Goal: Transaction & Acquisition: Purchase product/service

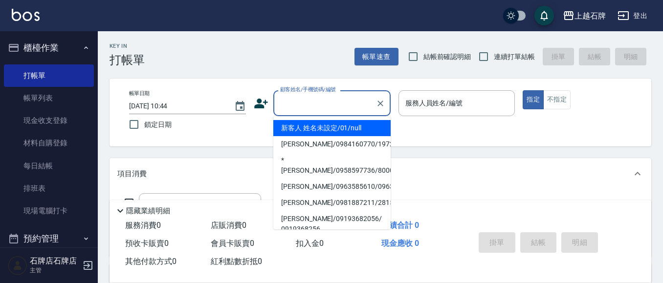
click at [302, 106] on input "顧客姓名/手機號碼/編號" at bounding box center [325, 103] width 94 height 17
drag, startPoint x: 337, startPoint y: 127, endPoint x: 482, endPoint y: 101, distance: 147.4
click at [338, 127] on li "新客人 姓名未設定/01/null" at bounding box center [331, 128] width 117 height 16
type input "新客人 姓名未設定/01/null"
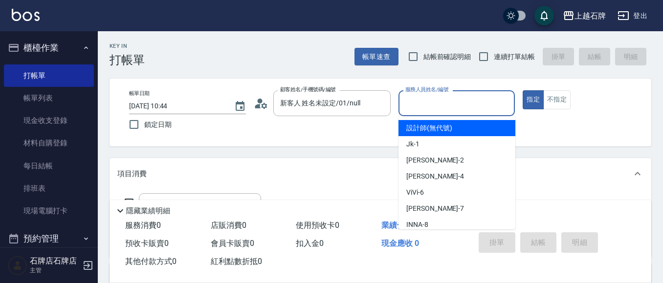
click at [477, 103] on input "服務人員姓名/編號" at bounding box center [457, 103] width 108 height 17
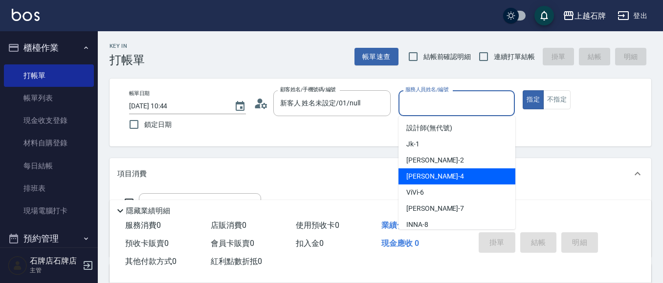
click at [448, 176] on div "[PERSON_NAME] -4" at bounding box center [456, 177] width 117 height 16
type input "[PERSON_NAME]-4"
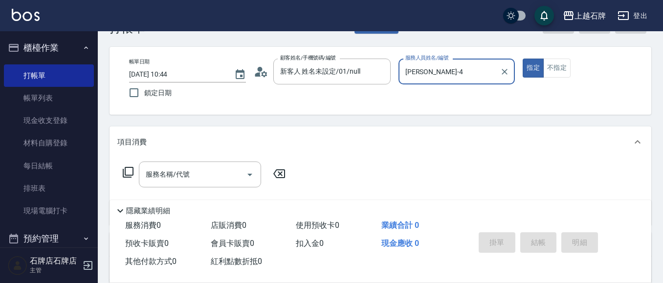
scroll to position [49, 0]
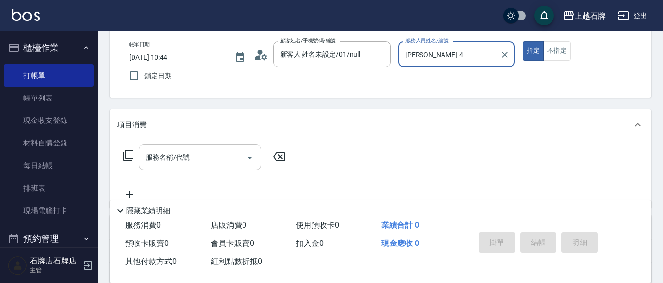
click at [230, 156] on input "服務名稱/代號" at bounding box center [192, 157] width 99 height 17
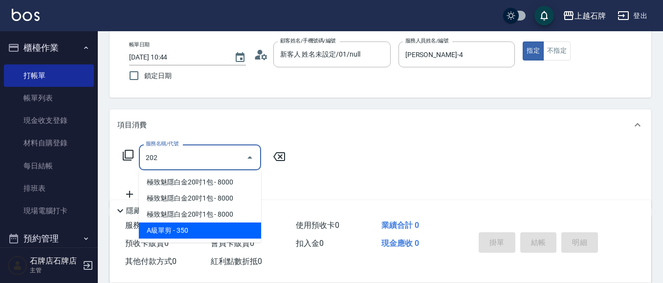
click at [237, 225] on span "A級單剪 - 350" at bounding box center [200, 231] width 122 height 16
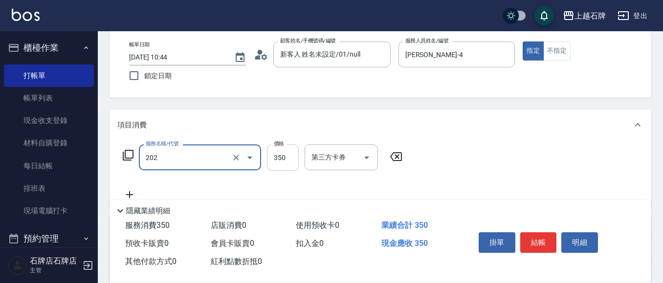
type input "A級單剪(202)"
click at [282, 162] on input "350" at bounding box center [283, 158] width 32 height 26
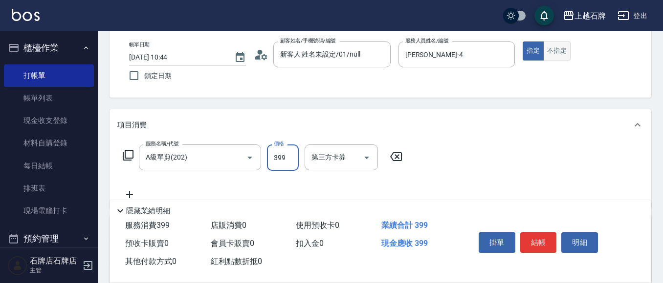
type input "399"
click at [561, 55] on button "不指定" at bounding box center [556, 51] width 27 height 19
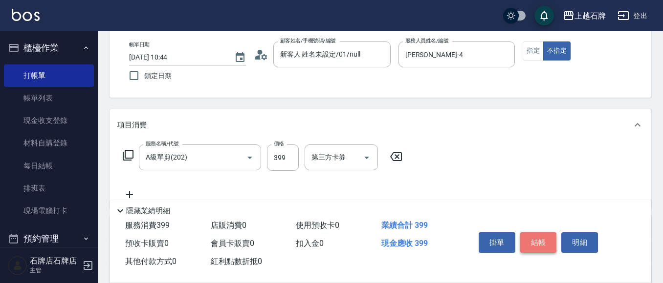
click at [541, 239] on button "結帳" at bounding box center [538, 243] width 37 height 21
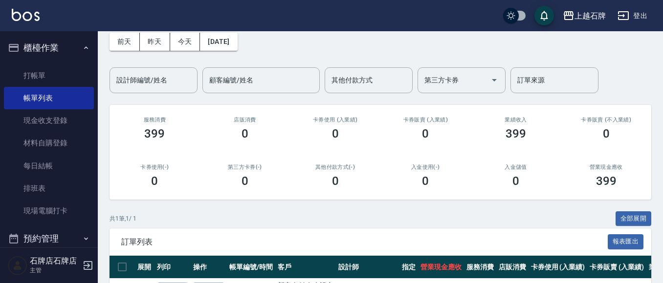
scroll to position [111, 0]
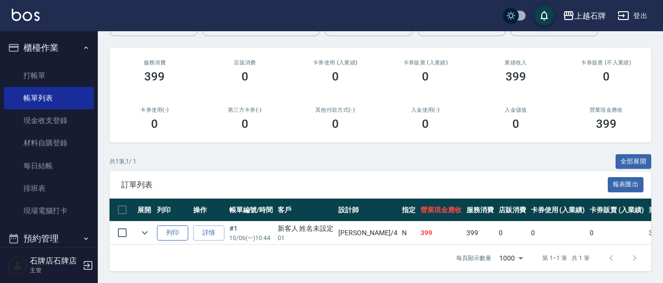
click at [174, 228] on button "列印" at bounding box center [172, 233] width 31 height 15
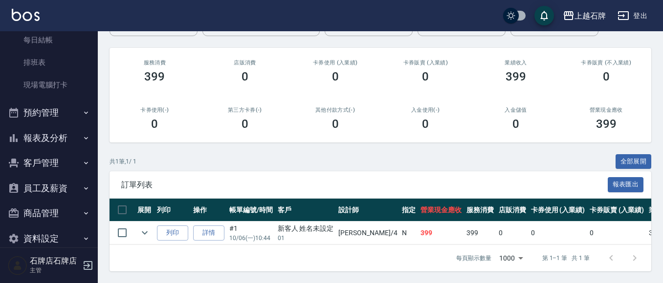
scroll to position [141, 0]
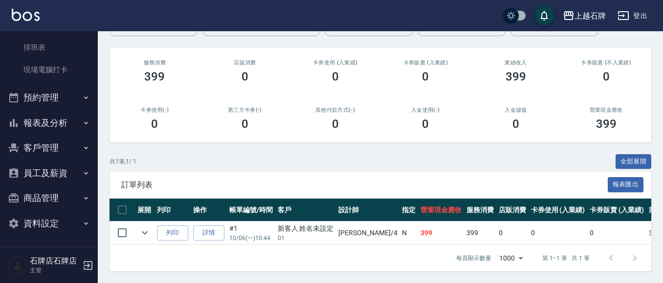
click at [42, 117] on button "報表及分析" at bounding box center [49, 122] width 90 height 25
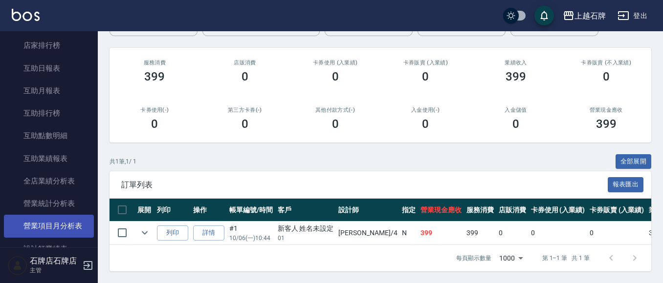
scroll to position [434, 0]
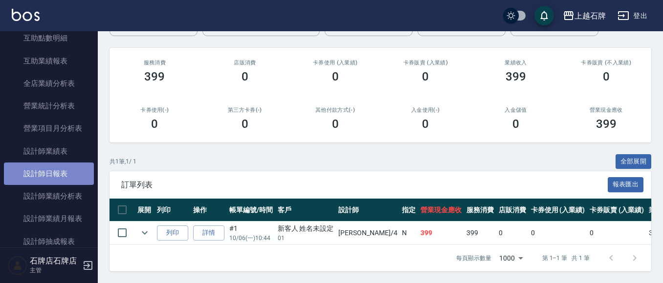
click at [57, 176] on link "設計師日報表" at bounding box center [49, 174] width 90 height 22
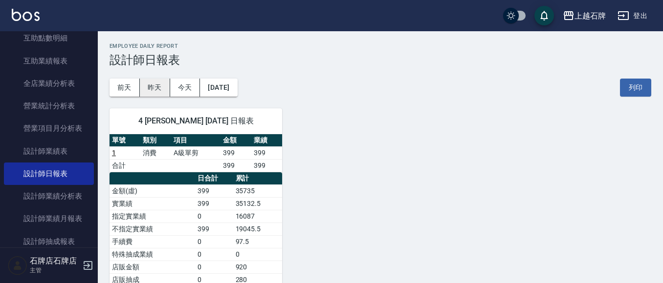
click at [156, 89] on button "昨天" at bounding box center [155, 88] width 30 height 18
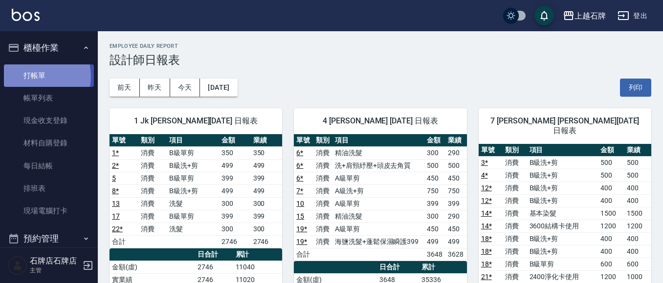
click at [36, 76] on link "打帳單" at bounding box center [49, 76] width 90 height 22
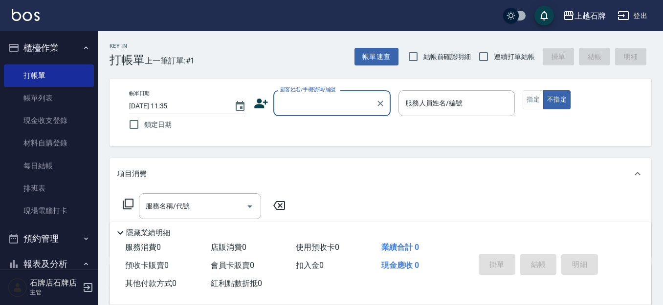
click at [320, 102] on input "顧客姓名/手機號碼/編號" at bounding box center [325, 103] width 94 height 17
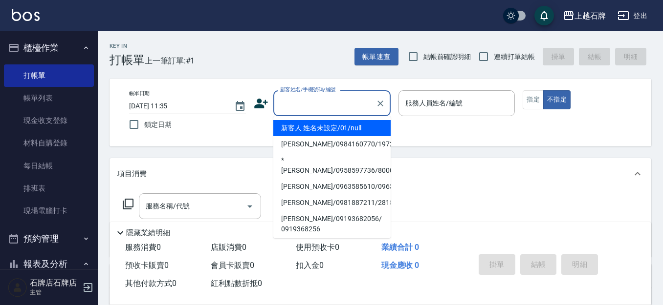
click at [367, 128] on li "新客人 姓名未設定/01/null" at bounding box center [331, 128] width 117 height 16
type input "1"
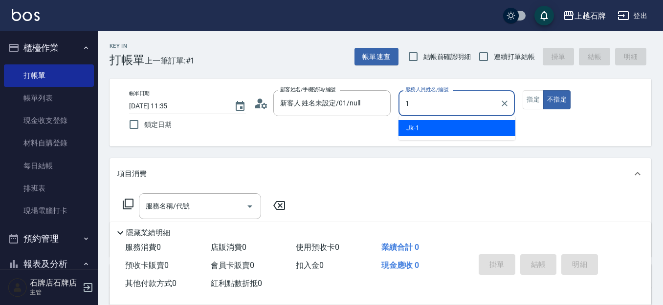
type input "新客人 姓名未設定/01/null"
click at [444, 131] on div "Jk -1" at bounding box center [456, 128] width 117 height 16
type input "Jk-1"
click at [533, 101] on button "指定" at bounding box center [532, 99] width 21 height 19
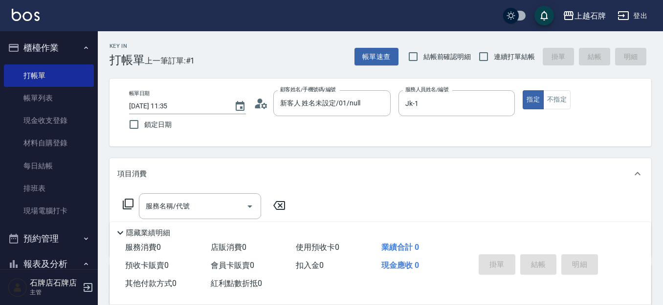
click at [177, 205] on div "服務名稱/代號 服務名稱/代號" at bounding box center [200, 207] width 122 height 26
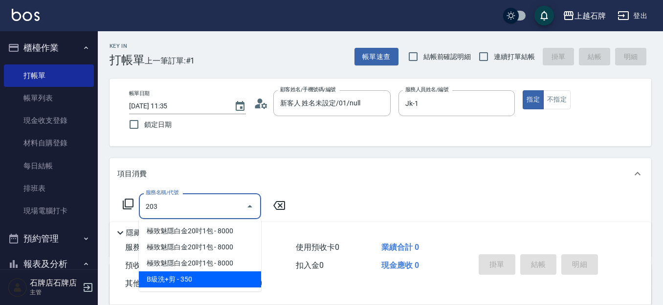
click at [233, 277] on span "B級洗+剪 - 350" at bounding box center [200, 280] width 122 height 16
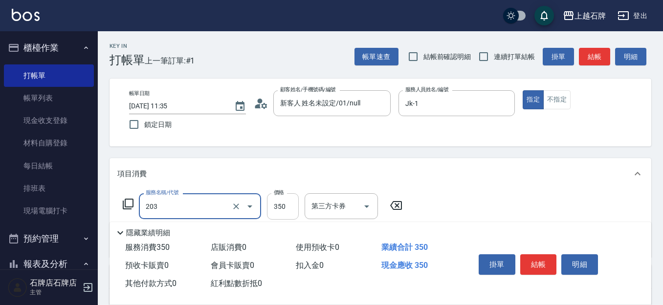
type input "B級洗+剪(203)"
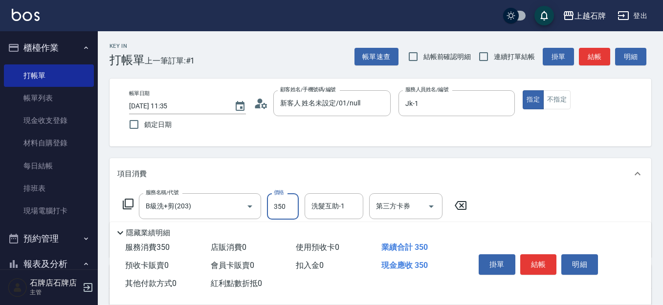
click at [286, 212] on input "350" at bounding box center [283, 207] width 32 height 26
type input "499"
click at [537, 266] on button "結帳" at bounding box center [538, 265] width 37 height 21
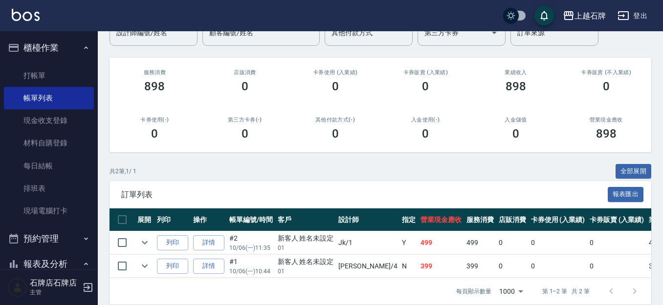
scroll to position [98, 0]
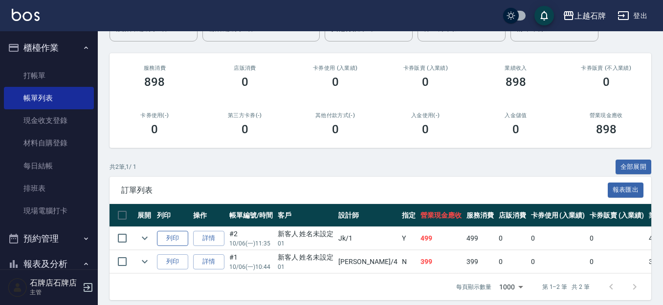
click at [179, 234] on button "列印" at bounding box center [172, 238] width 31 height 15
click at [22, 78] on link "打帳單" at bounding box center [49, 76] width 90 height 22
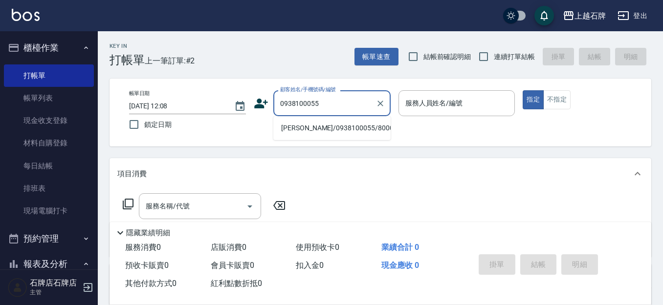
click at [307, 122] on li "[PERSON_NAME]/0938100055/8000172" at bounding box center [331, 128] width 117 height 16
type input "[PERSON_NAME]/0938100055/8000172"
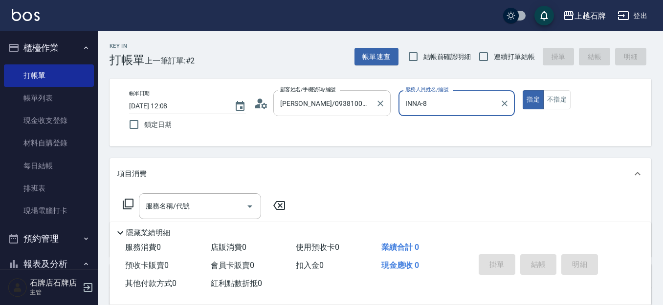
type input "INNA-8"
click at [182, 207] on div "服務名稱/代號 服務名稱/代號" at bounding box center [200, 207] width 122 height 26
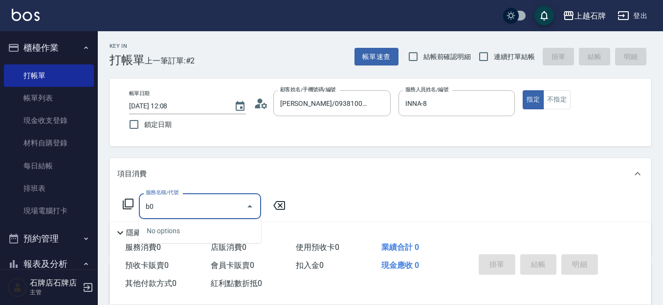
type input "b"
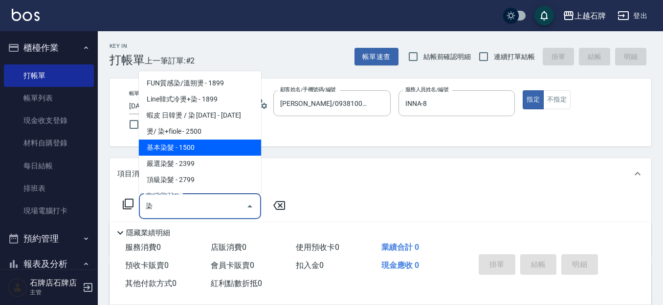
click at [207, 142] on span "基本染髮 - 1500" at bounding box center [200, 148] width 122 height 16
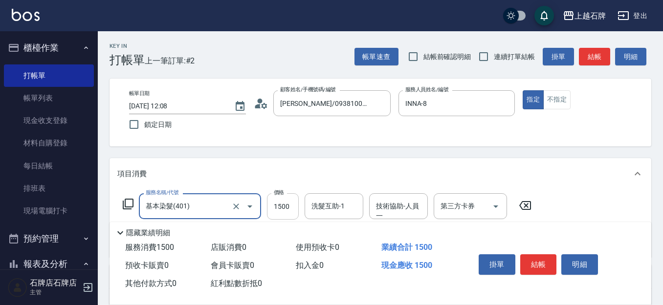
type input "基本染髮(401)"
click at [283, 210] on input "1500" at bounding box center [283, 207] width 32 height 26
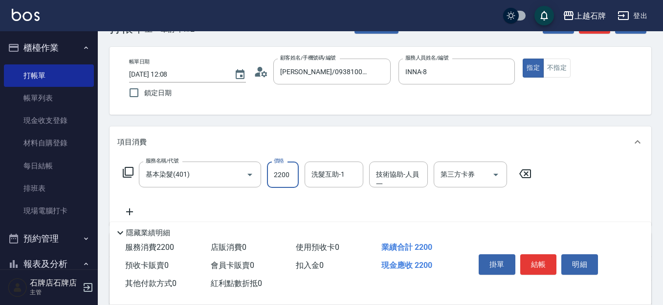
scroll to position [98, 0]
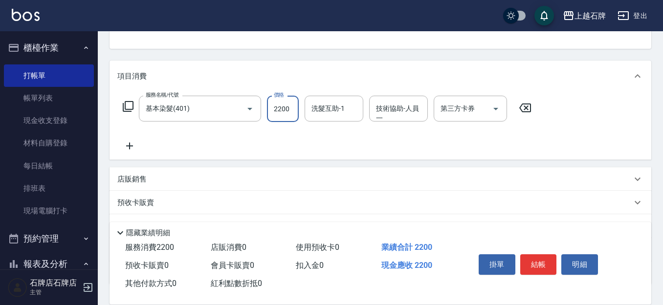
type input "2200"
click at [123, 142] on icon at bounding box center [129, 146] width 24 height 12
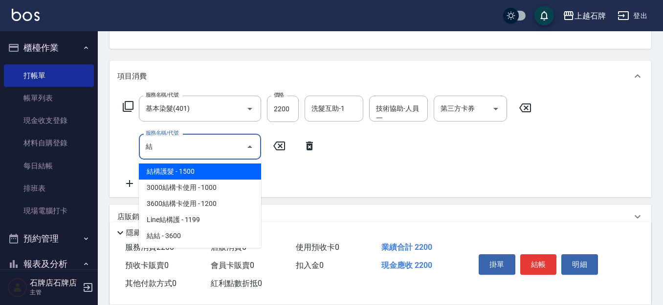
click at [203, 173] on span "結構護髮 - 1500" at bounding box center [200, 172] width 122 height 16
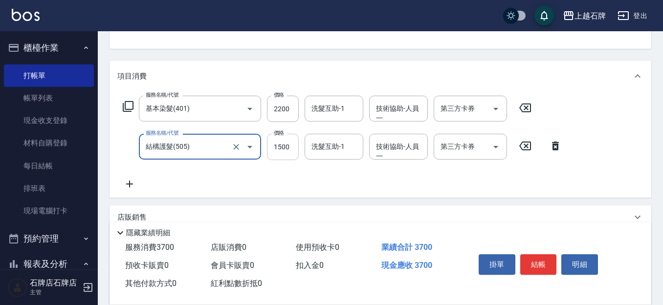
type input "結構護髮(505)"
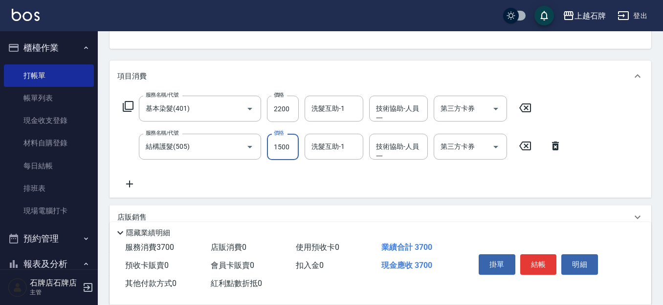
click at [293, 147] on input "1500" at bounding box center [283, 147] width 32 height 26
type input "800"
click at [550, 264] on button "結帳" at bounding box center [538, 265] width 37 height 21
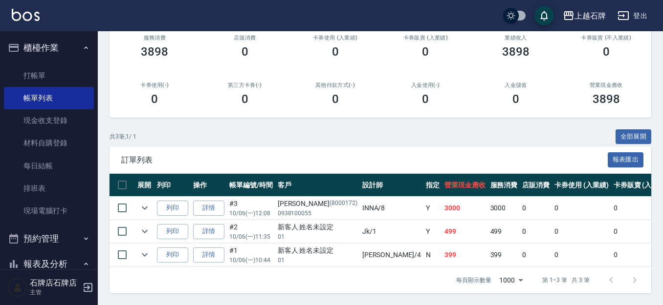
scroll to position [136, 0]
click at [160, 203] on button "列印" at bounding box center [172, 208] width 31 height 15
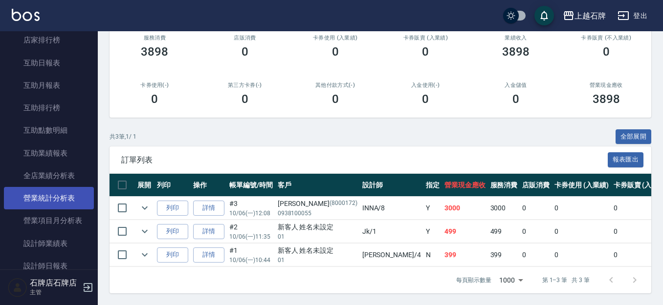
scroll to position [391, 0]
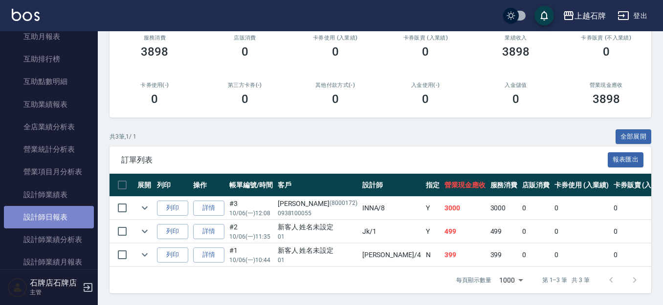
click at [59, 220] on link "設計師日報表" at bounding box center [49, 217] width 90 height 22
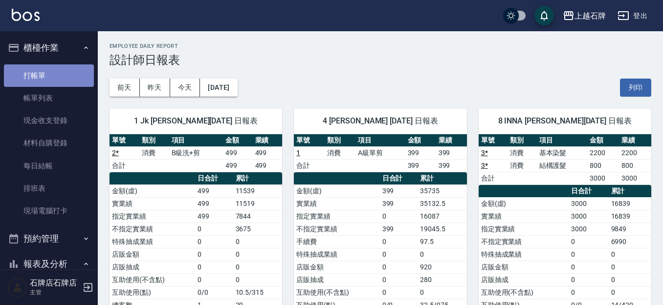
click at [70, 65] on link "打帳單" at bounding box center [49, 76] width 90 height 22
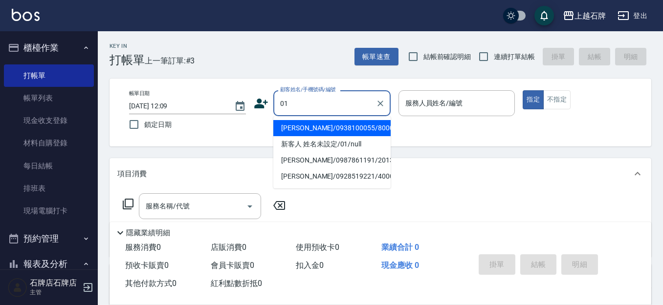
type input "[PERSON_NAME]/0938100055/8000172"
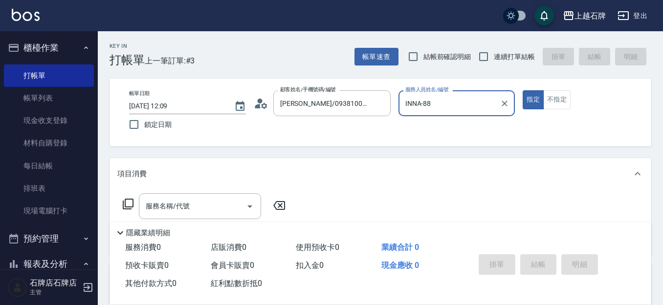
click at [522, 90] on button "指定" at bounding box center [532, 99] width 21 height 19
type input "INNA-8"
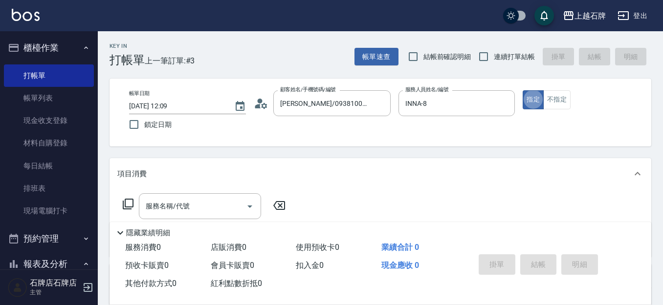
type button "true"
type input "新客人 姓名未設定/01/null"
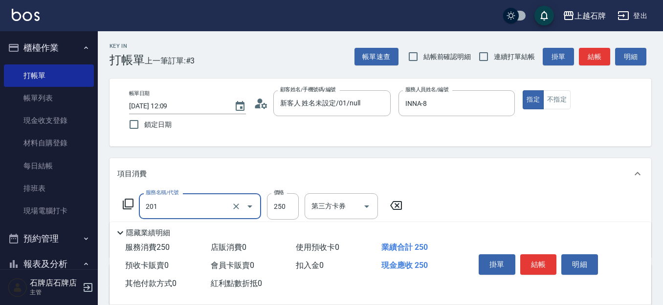
type input "B級單剪(201)"
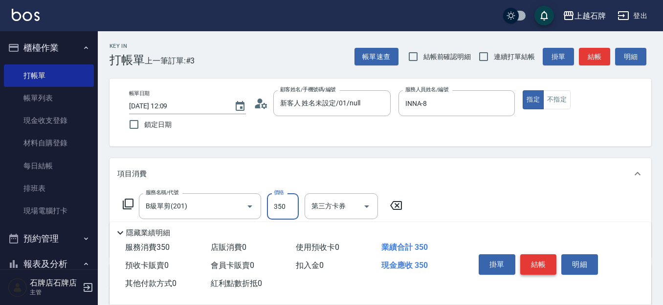
type input "350"
click at [546, 256] on button "結帳" at bounding box center [538, 265] width 37 height 21
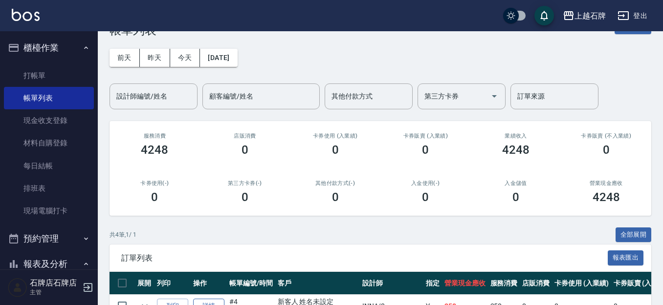
scroll to position [98, 0]
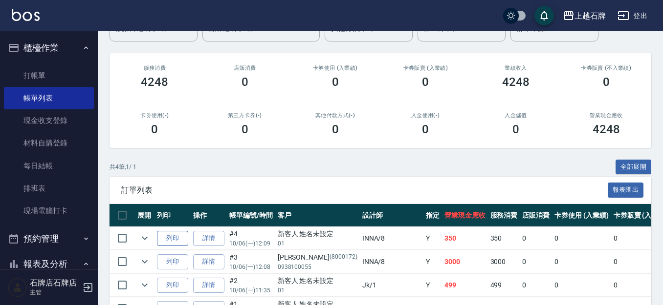
click at [168, 239] on button "列印" at bounding box center [172, 238] width 31 height 15
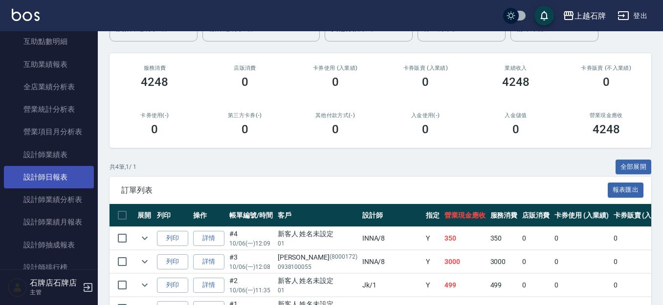
scroll to position [440, 0]
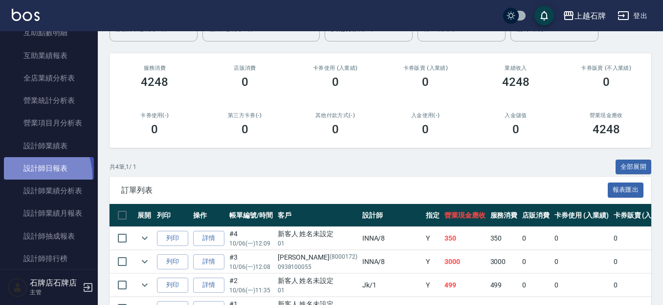
click at [25, 177] on link "設計師日報表" at bounding box center [49, 168] width 90 height 22
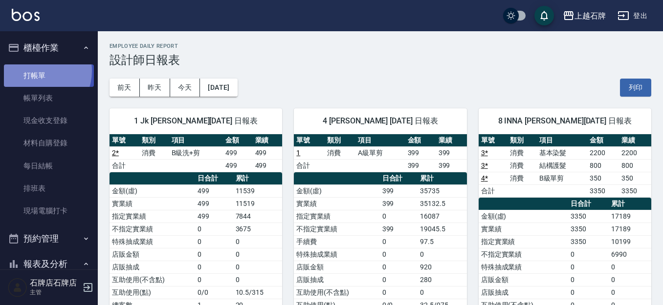
click at [36, 71] on link "打帳單" at bounding box center [49, 76] width 90 height 22
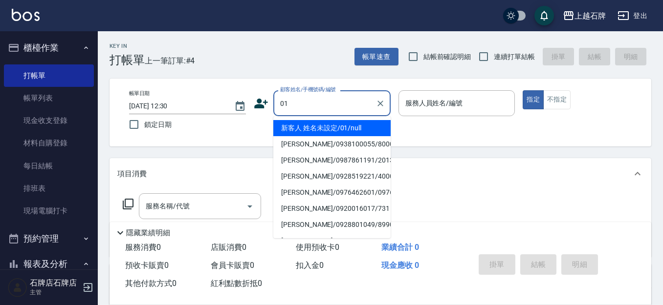
click at [374, 130] on li "新客人 姓名未設定/01/null" at bounding box center [331, 128] width 117 height 16
type input "新客人 姓名未設定/01/null"
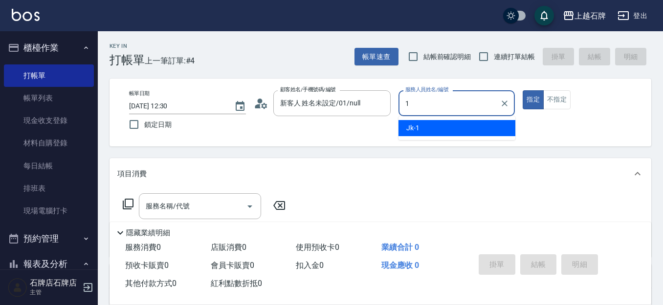
click at [434, 128] on div "Jk -1" at bounding box center [456, 128] width 117 height 16
type input "Jk-1"
click at [559, 95] on button "不指定" at bounding box center [556, 99] width 27 height 19
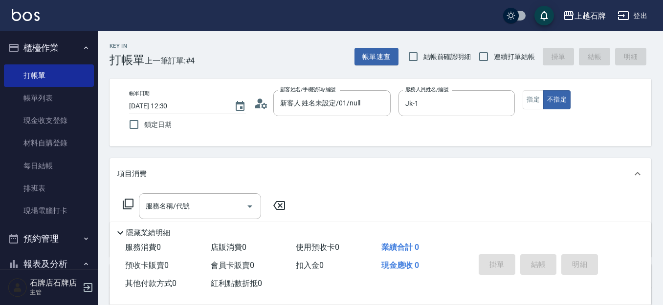
click at [190, 193] on div "服務名稱/代號 服務名稱/代號" at bounding box center [380, 223] width 542 height 67
click at [198, 203] on input "服務名稱/代號" at bounding box center [192, 206] width 99 height 17
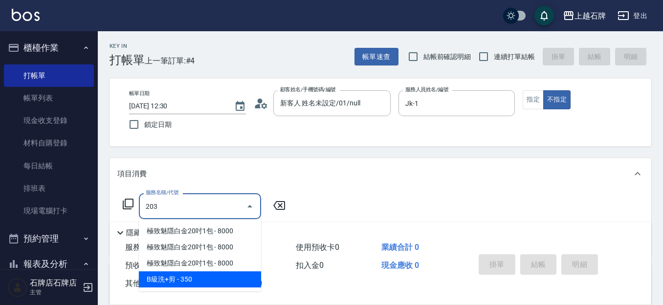
click at [191, 276] on span "B級洗+剪 - 350" at bounding box center [200, 280] width 122 height 16
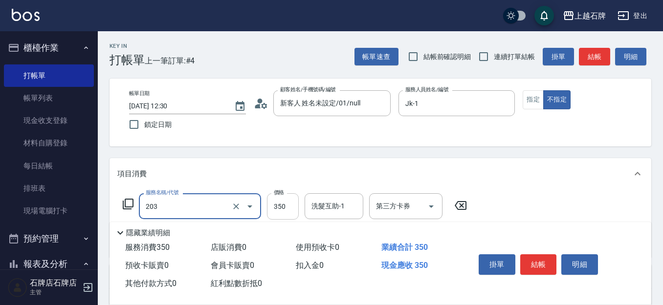
type input "B級洗+剪(203)"
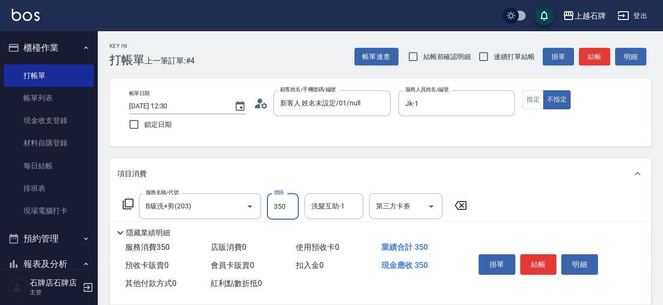
click at [288, 215] on input "350" at bounding box center [283, 207] width 32 height 26
type input "499"
click at [557, 261] on div "掛單 結帳 明細" at bounding box center [539, 266] width 128 height 31
click at [543, 261] on button "結帳" at bounding box center [538, 265] width 37 height 21
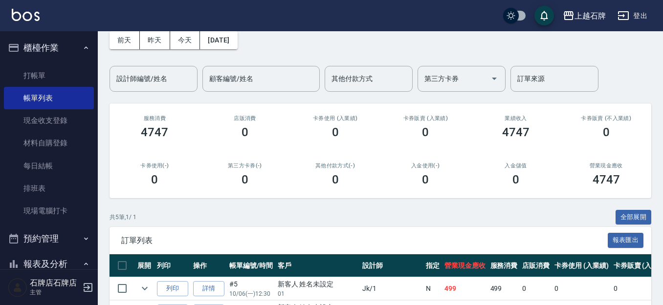
scroll to position [98, 0]
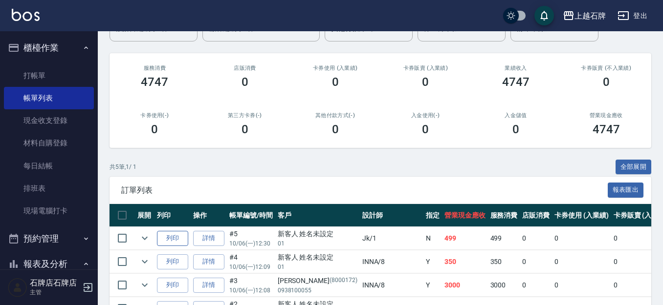
click at [163, 241] on button "列印" at bounding box center [172, 238] width 31 height 15
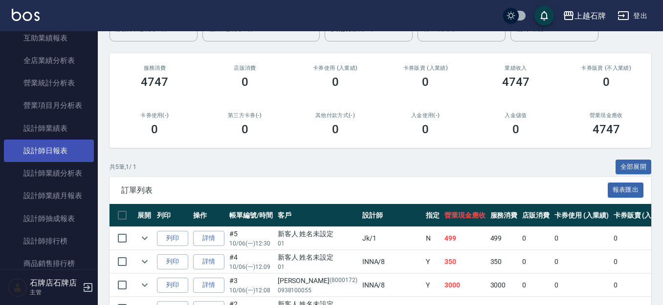
scroll to position [489, 0]
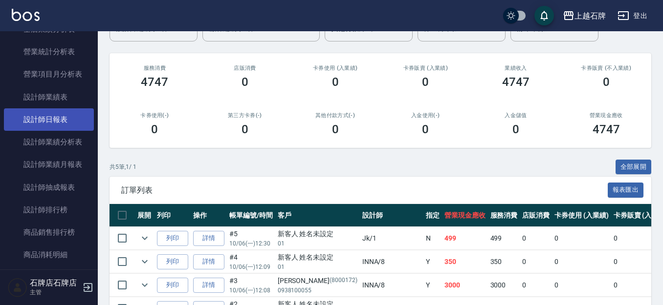
click at [56, 120] on link "設計師日報表" at bounding box center [49, 120] width 90 height 22
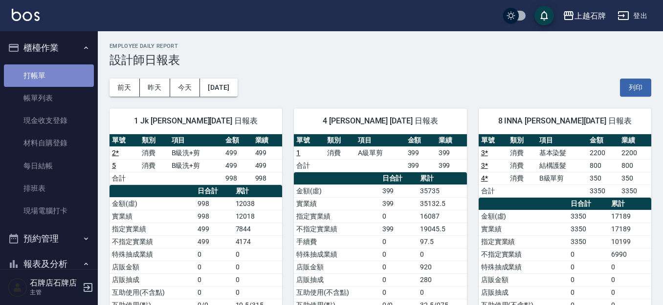
click at [74, 75] on link "打帳單" at bounding box center [49, 76] width 90 height 22
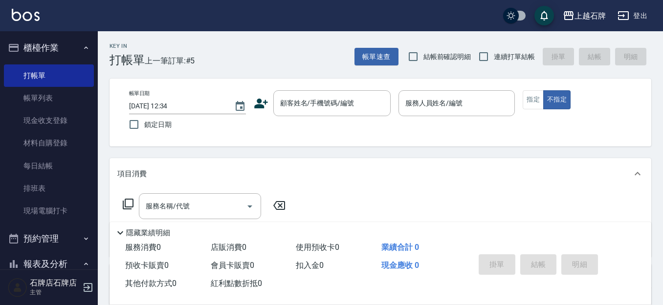
click at [307, 61] on div "Key In 打帳單 上一筆訂單:#5 帳單速查 結帳前確認明細 連續打單結帳 掛單 結帳 明細" at bounding box center [374, 49] width 553 height 36
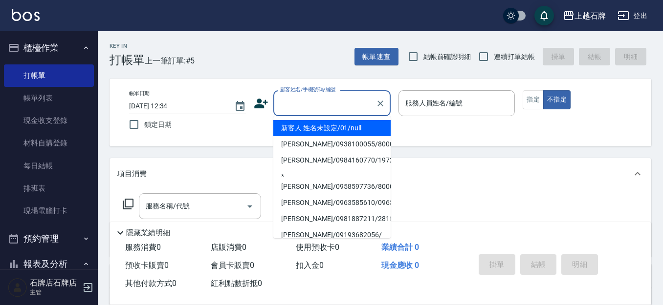
click at [326, 109] on input "顧客姓名/手機號碼/編號" at bounding box center [325, 103] width 94 height 17
click at [351, 123] on li "新客人 姓名未設定/01/null" at bounding box center [331, 128] width 117 height 16
type input "1"
type input "新客人 姓名未設定/01/null"
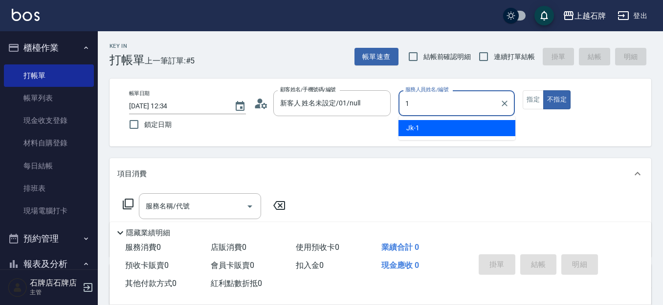
click at [446, 135] on div "Jk -1" at bounding box center [456, 128] width 117 height 16
type input "Jk-1"
click at [194, 201] on input "服務名稱/代號" at bounding box center [192, 206] width 99 height 17
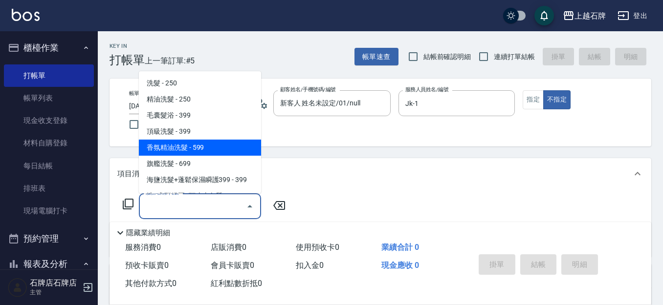
scroll to position [98, 0]
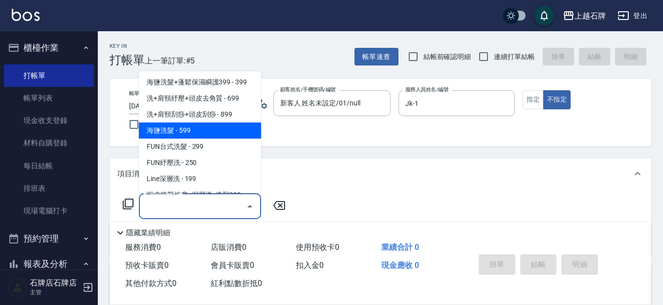
click at [225, 120] on span "洗+肩頸刮痧+頭皮刮痧 - 899" at bounding box center [200, 115] width 122 height 16
type input "洗+肩頸刮痧+頭皮刮痧(109)"
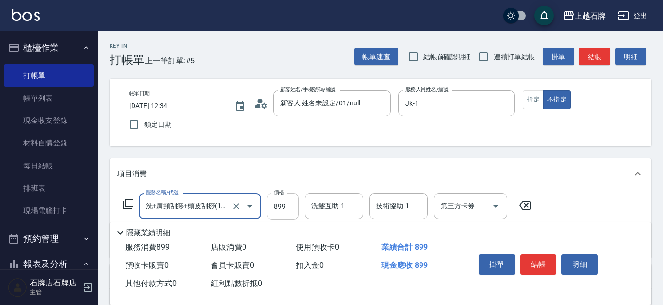
click at [291, 205] on input "899" at bounding box center [283, 207] width 32 height 26
type input "999"
click at [351, 204] on input "洗髮互助-1" at bounding box center [334, 206] width 50 height 17
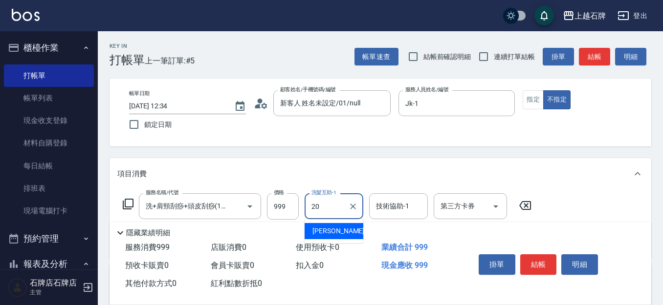
click at [347, 229] on div "[PERSON_NAME] -20" at bounding box center [333, 231] width 59 height 16
type input "[PERSON_NAME]-20"
click at [383, 211] on div "技術協助-1 技術協助-1" at bounding box center [398, 207] width 59 height 26
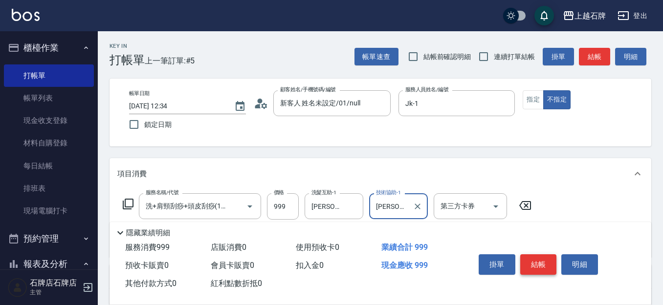
type input "[PERSON_NAME]-20"
click at [551, 259] on button "結帳" at bounding box center [538, 265] width 37 height 21
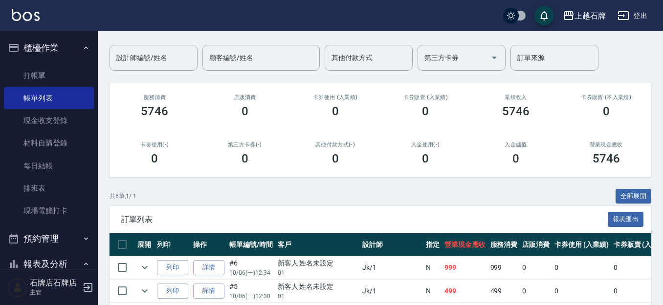
scroll to position [147, 0]
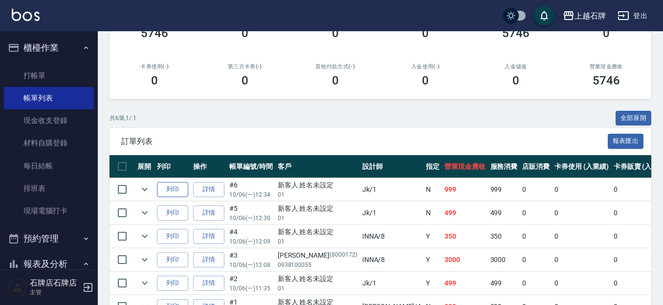
click at [177, 192] on button "列印" at bounding box center [172, 189] width 31 height 15
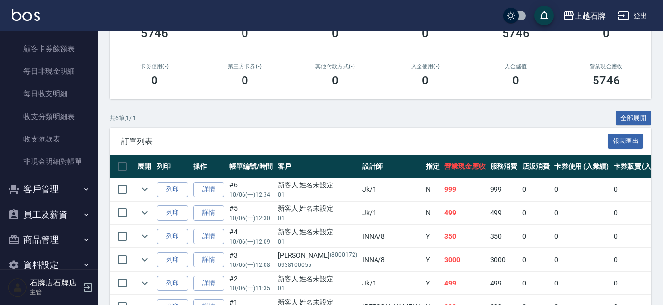
scroll to position [850, 0]
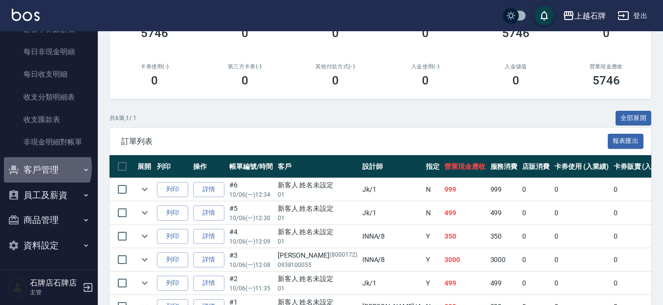
click at [38, 168] on button "客戶管理" at bounding box center [49, 169] width 90 height 25
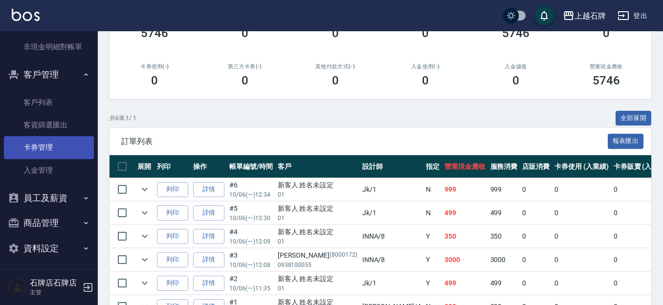
scroll to position [949, 0]
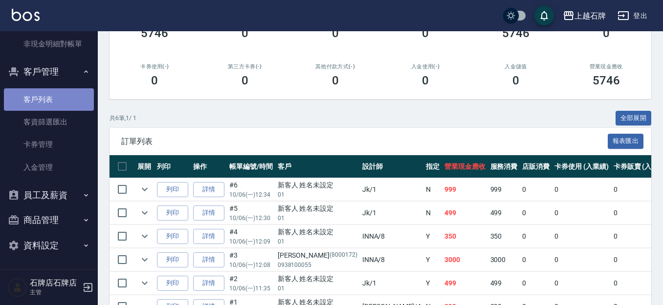
click at [49, 99] on link "客戶列表" at bounding box center [49, 99] width 90 height 22
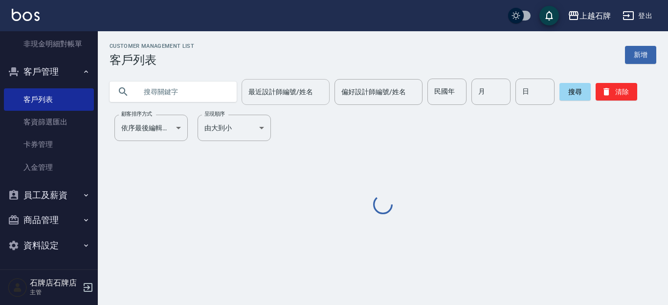
click at [317, 90] on input "最近設計師編號/姓名" at bounding box center [285, 92] width 79 height 17
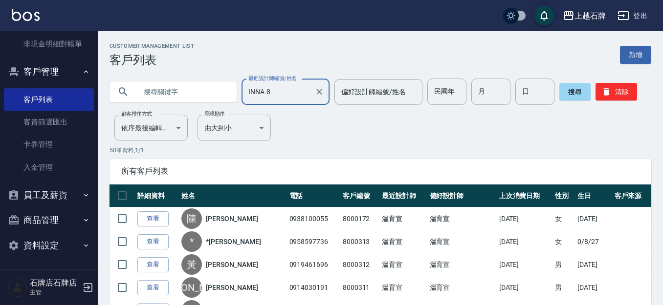
type input "INNA-8"
click at [206, 93] on input "text" at bounding box center [183, 92] width 92 height 26
type input "0982900757"
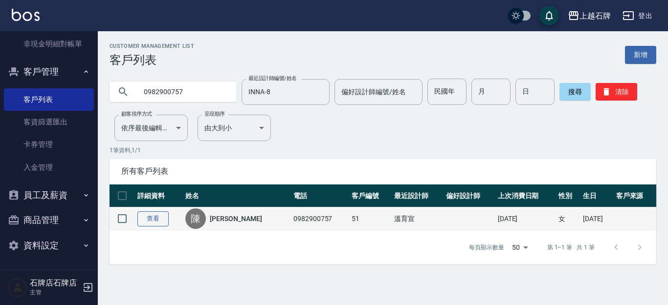
click at [149, 221] on link "查看" at bounding box center [152, 219] width 31 height 15
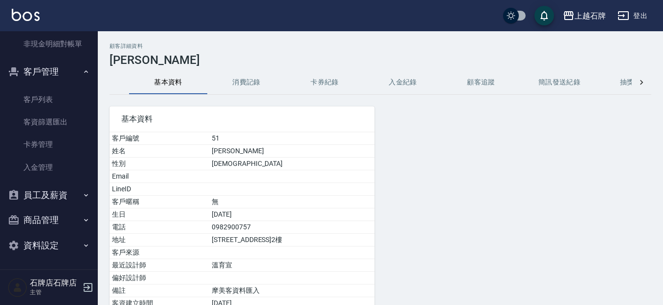
click at [261, 77] on button "消費記錄" at bounding box center [246, 82] width 78 height 23
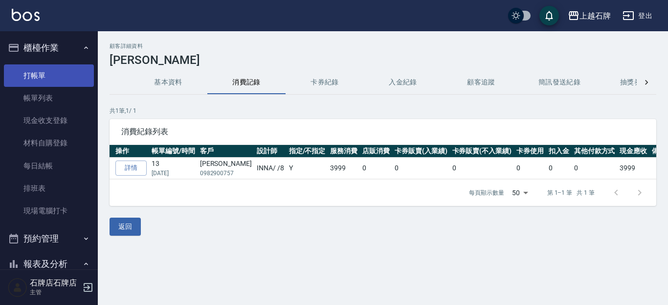
click at [24, 82] on link "打帳單" at bounding box center [49, 76] width 90 height 22
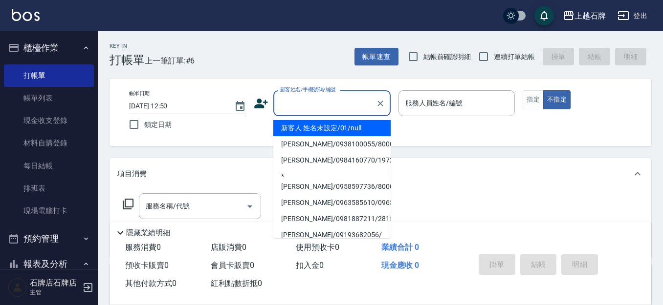
click at [334, 100] on input "顧客姓名/手機號碼/編號" at bounding box center [325, 103] width 94 height 17
drag, startPoint x: 337, startPoint y: 125, endPoint x: 452, endPoint y: 95, distance: 118.5
click at [338, 125] on li "新客人 姓名未設定/01/null" at bounding box center [331, 128] width 117 height 16
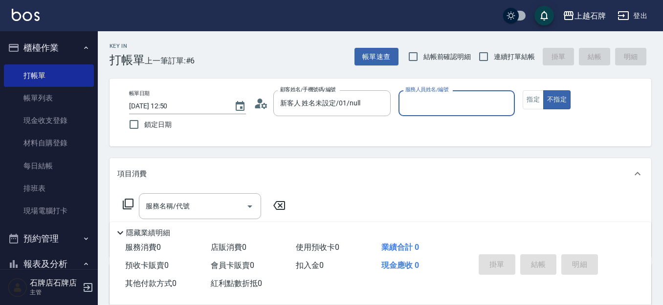
type input "新客人 姓名未設定/01/null"
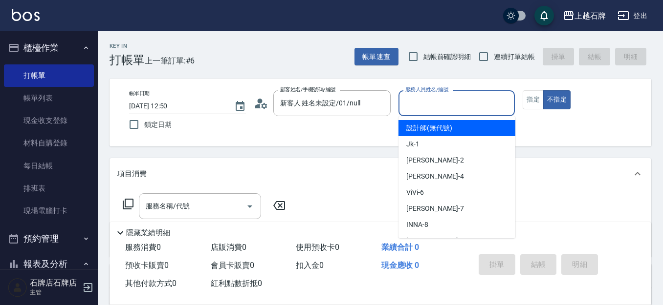
click at [450, 100] on input "服務人員姓名/編號" at bounding box center [457, 103] width 108 height 17
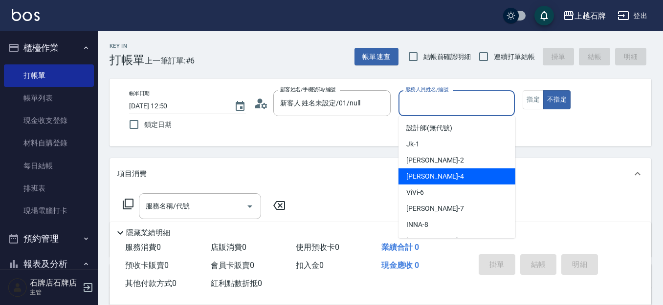
click at [430, 176] on div "[PERSON_NAME] -4" at bounding box center [456, 177] width 117 height 16
type input "[PERSON_NAME]-4"
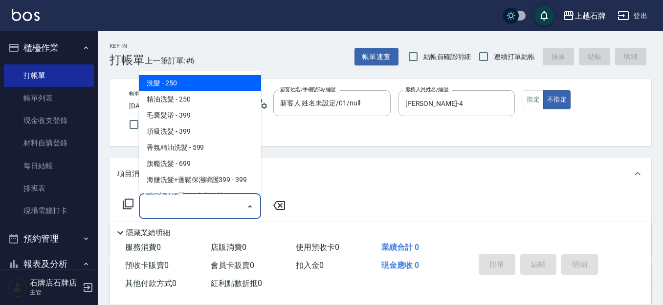
click at [217, 208] on input "服務名稱/代號" at bounding box center [192, 206] width 99 height 17
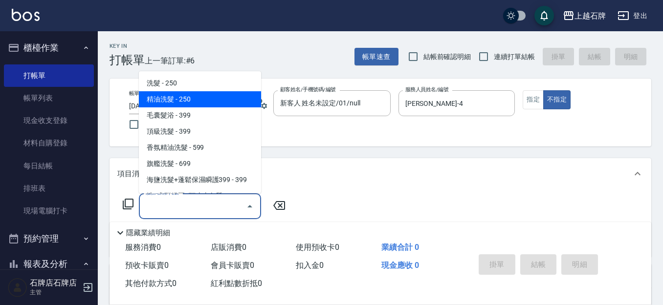
click at [225, 104] on span "精油洗髮 - 250" at bounding box center [200, 99] width 122 height 16
type input "精油洗髮(102)"
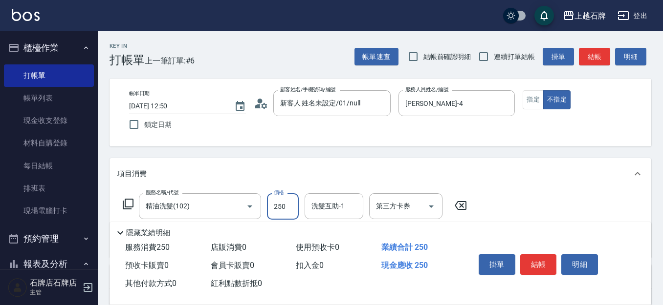
click at [281, 211] on input "250" at bounding box center [283, 207] width 32 height 26
type input "400"
click at [538, 258] on button "結帳" at bounding box center [538, 265] width 37 height 21
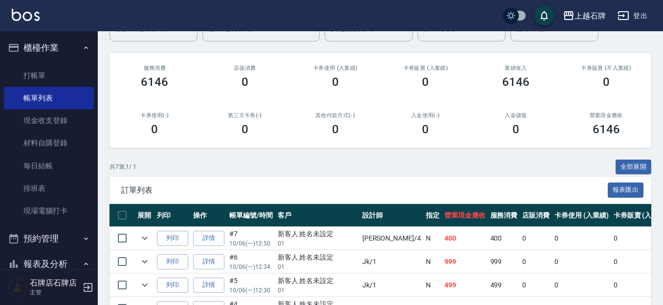
scroll to position [147, 0]
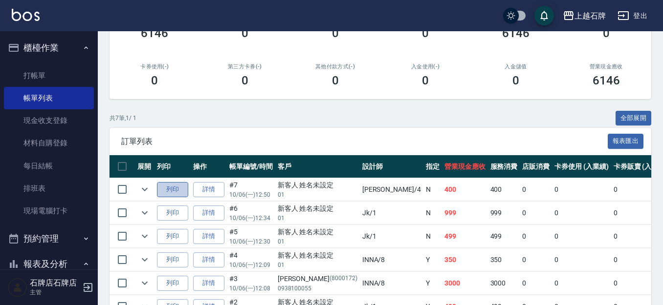
click at [171, 187] on button "列印" at bounding box center [172, 189] width 31 height 15
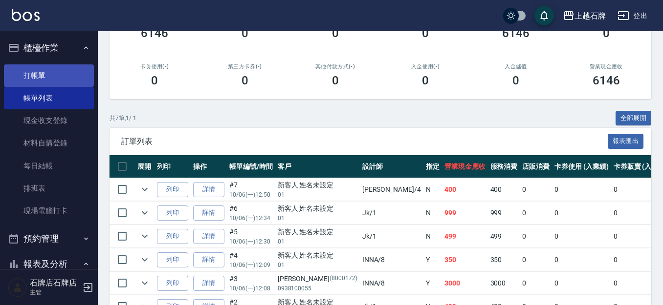
click at [53, 82] on link "打帳單" at bounding box center [49, 76] width 90 height 22
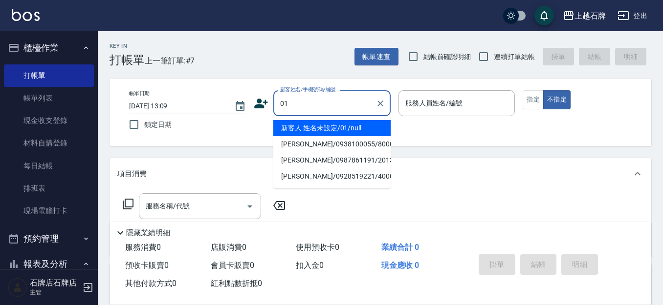
click at [318, 130] on li "新客人 姓名未設定/01/null" at bounding box center [331, 128] width 117 height 16
type input "新客人 姓名未設定/01/null"
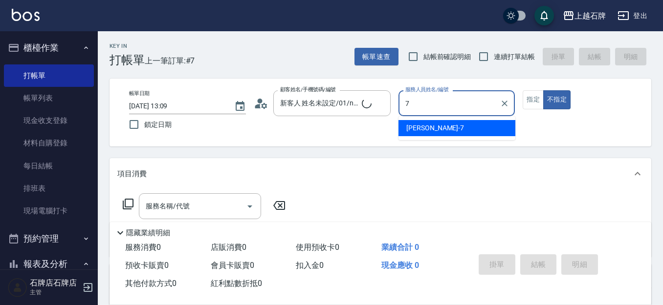
click at [454, 122] on div "[PERSON_NAME] -7" at bounding box center [456, 128] width 117 height 16
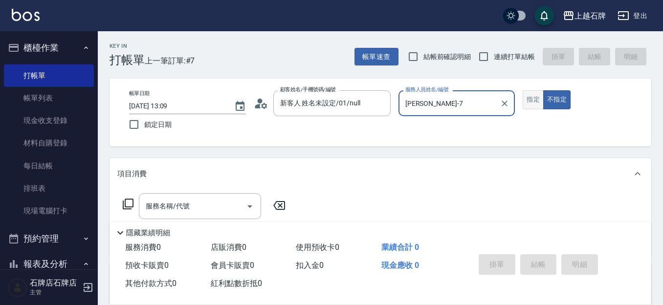
type input "[PERSON_NAME]-7"
click at [535, 105] on button "指定" at bounding box center [532, 99] width 21 height 19
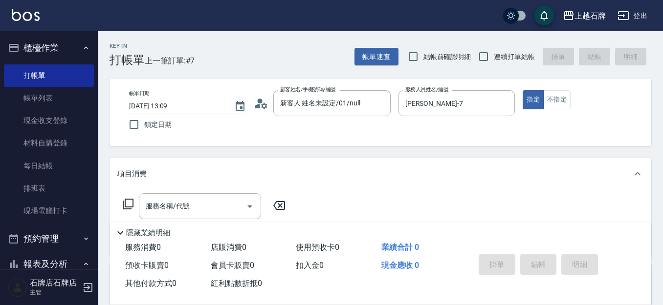
scroll to position [49, 0]
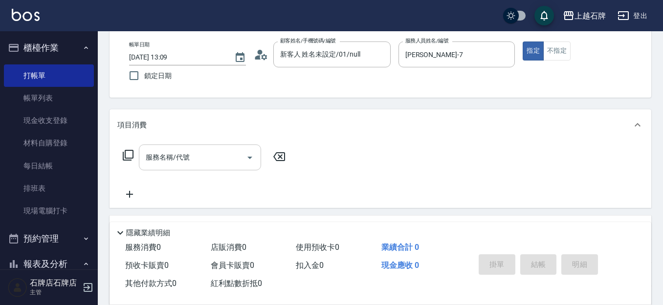
click at [198, 156] on input "服務名稱/代號" at bounding box center [192, 157] width 99 height 17
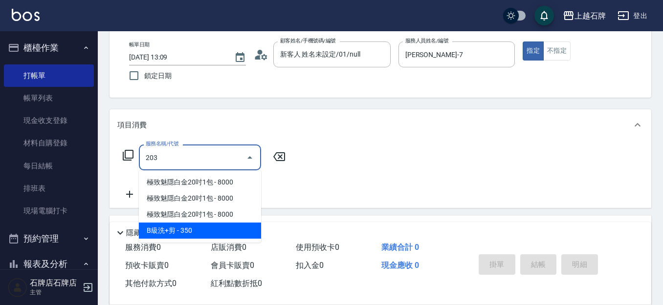
click at [230, 228] on span "B級洗+剪 - 350" at bounding box center [200, 231] width 122 height 16
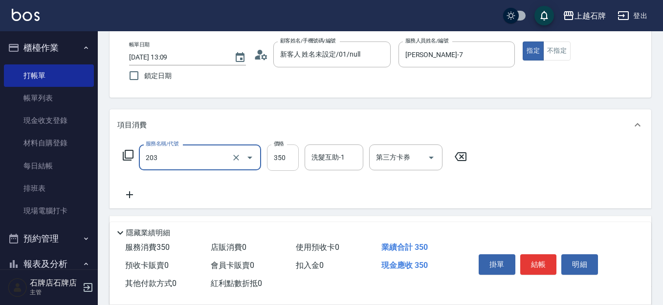
type input "B級洗+剪(203)"
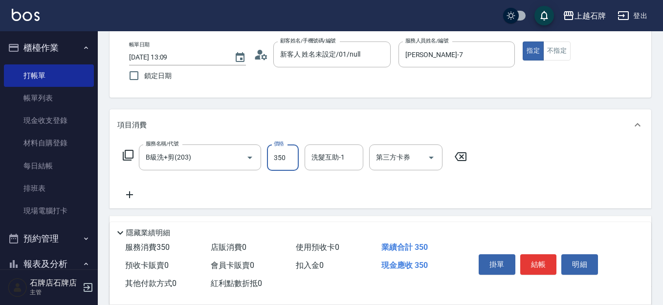
click at [272, 156] on input "350" at bounding box center [283, 158] width 32 height 26
type input "500"
click at [432, 104] on div "Key In 打帳單 上一筆訂單:#7 帳單速查 結帳前確認明細 連續打單結帳 掛單 結帳 明細 帳單日期 [DATE] 13:09 鎖定日期 顧客姓名/手機…" at bounding box center [380, 204] width 565 height 445
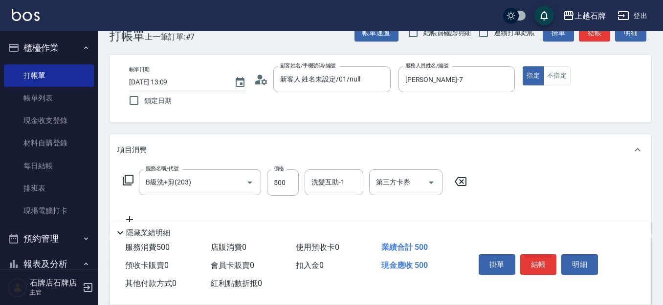
scroll to position [0, 0]
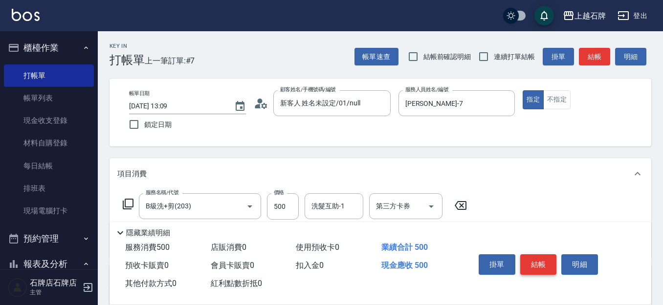
click at [537, 256] on button "結帳" at bounding box center [538, 265] width 37 height 21
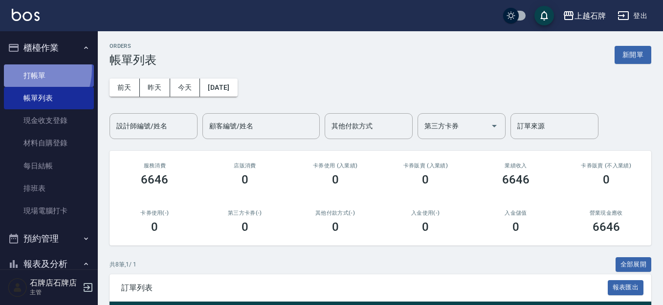
click at [25, 69] on link "打帳單" at bounding box center [49, 76] width 90 height 22
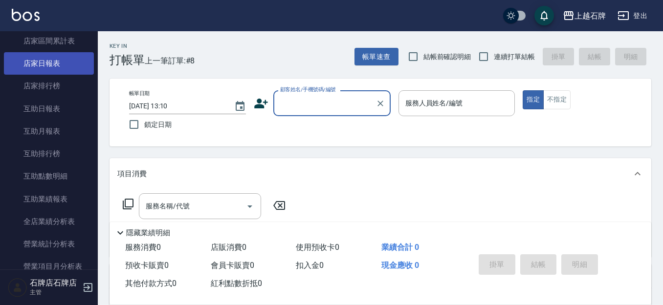
scroll to position [342, 0]
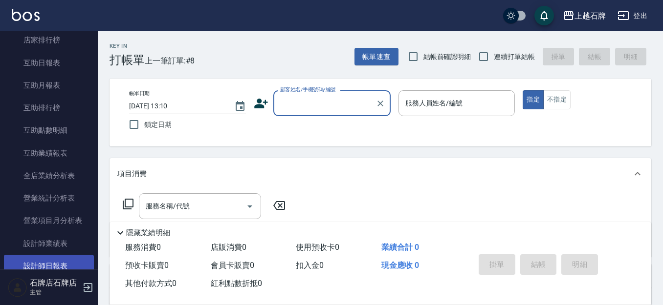
click at [48, 256] on link "設計師日報表" at bounding box center [49, 266] width 90 height 22
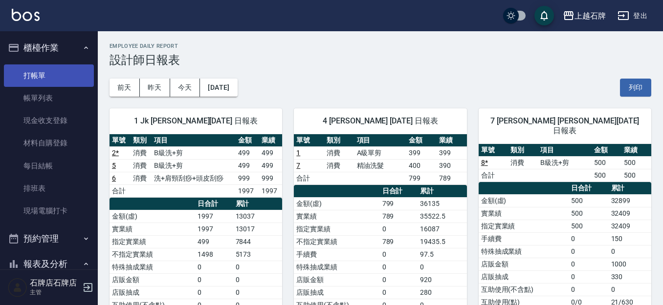
click at [49, 78] on link "打帳單" at bounding box center [49, 76] width 90 height 22
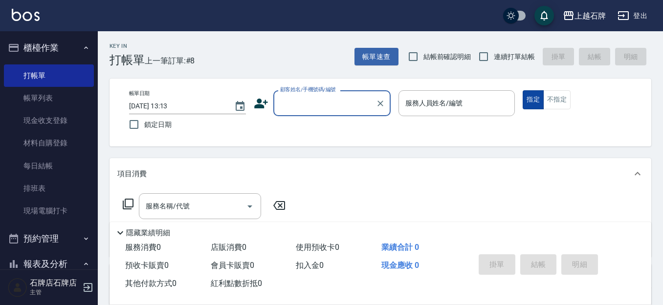
click at [539, 100] on button "指定" at bounding box center [532, 99] width 21 height 19
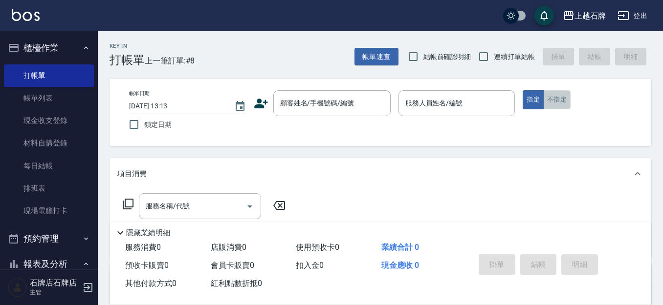
click at [549, 99] on button "不指定" at bounding box center [556, 99] width 27 height 19
click at [315, 69] on div "Key In 打帳單 上一筆訂單:#8 帳單速查 結帳前確認明細 連續打單結帳 掛單 結帳 明細 帳單日期 [DATE] 13:13 鎖定日期 顧客姓名/手機…" at bounding box center [380, 253] width 565 height 445
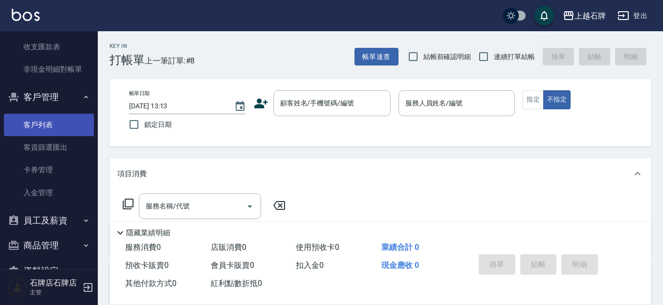
scroll to position [929, 0]
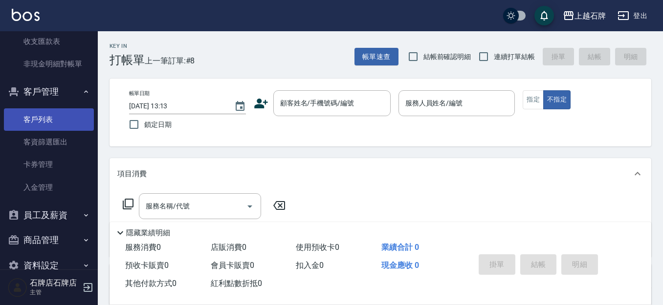
drag, startPoint x: 75, startPoint y: 109, endPoint x: 79, endPoint y: 114, distance: 6.6
click at [75, 109] on link "客戶列表" at bounding box center [49, 120] width 90 height 22
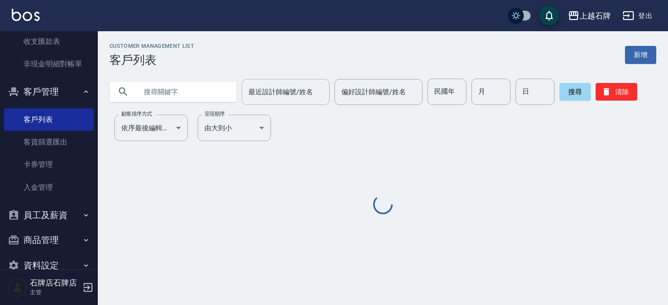
click at [303, 91] on div "最近設計師編號/姓名 最近設計師編號/姓名" at bounding box center [285, 92] width 88 height 26
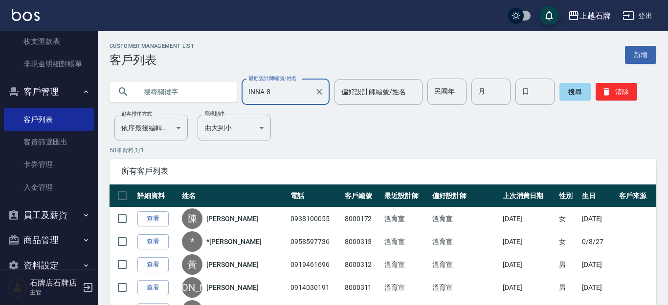
type input "INNA-8"
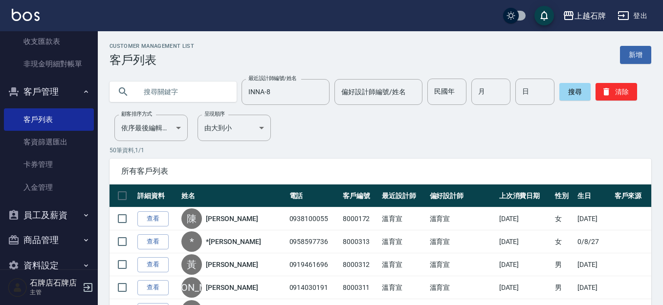
click at [156, 93] on input "text" at bounding box center [183, 92] width 92 height 26
type input "0982900757"
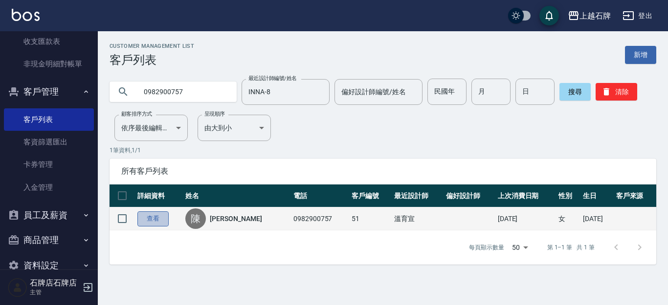
click at [149, 214] on link "查看" at bounding box center [152, 219] width 31 height 15
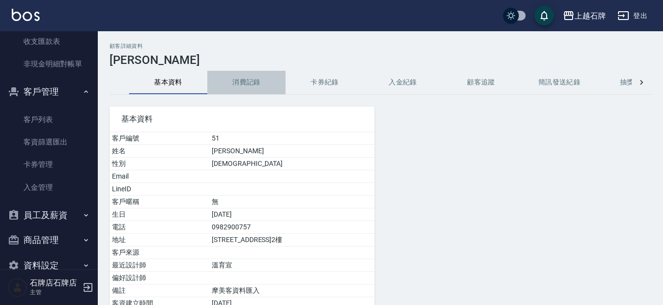
click at [240, 85] on button "消費記錄" at bounding box center [246, 82] width 78 height 23
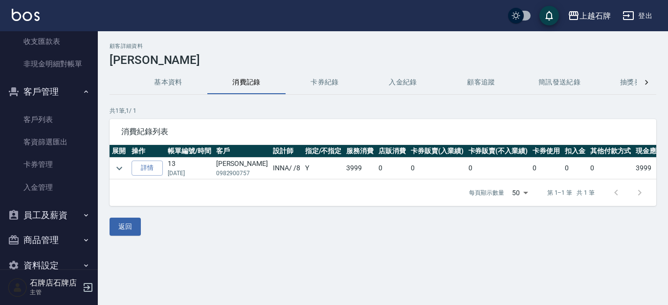
click at [162, 70] on div "顧客詳細資料 [PERSON_NAME] 基本資料 消費記錄 卡券紀錄 入金紀錄 顧客追蹤 簡訊發送紀錄 抽獎券紀錄 共 1 筆, 1 / 1 消費紀錄列表 …" at bounding box center [383, 139] width 570 height 193
click at [161, 81] on button "基本資料" at bounding box center [168, 82] width 78 height 23
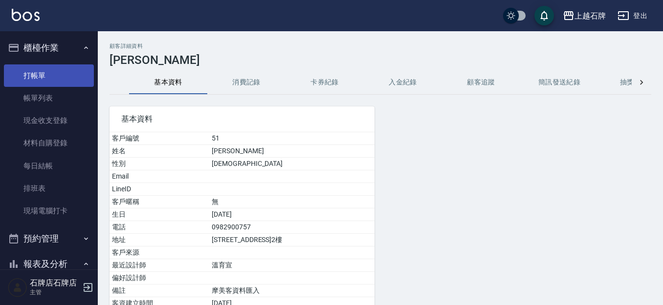
click at [60, 72] on link "打帳單" at bounding box center [49, 76] width 90 height 22
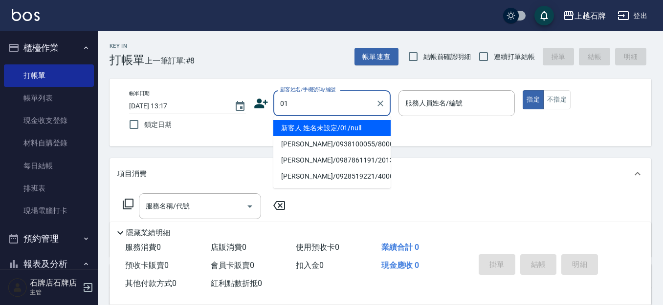
type input "新客人 姓名未設定/01/null"
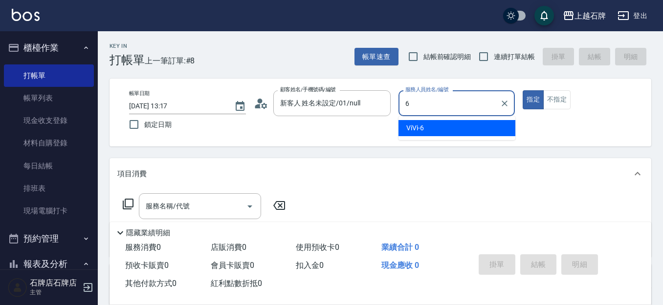
type input "ViVi-6"
type button "true"
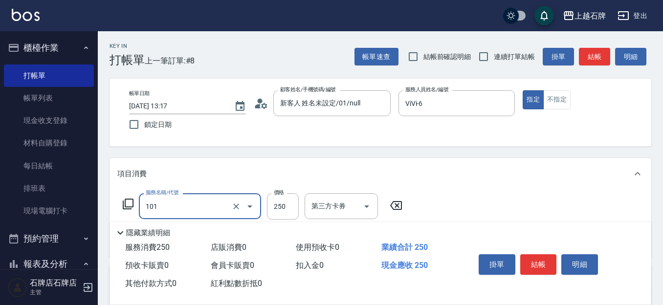
type input "洗髮(101)"
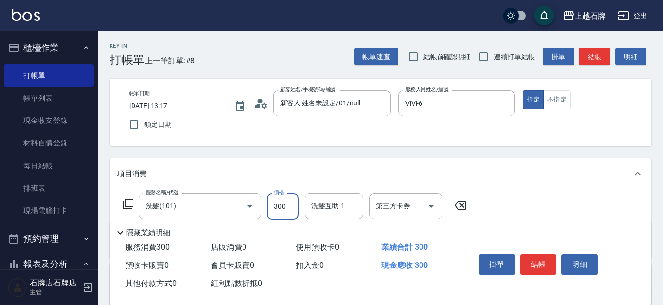
type input "300"
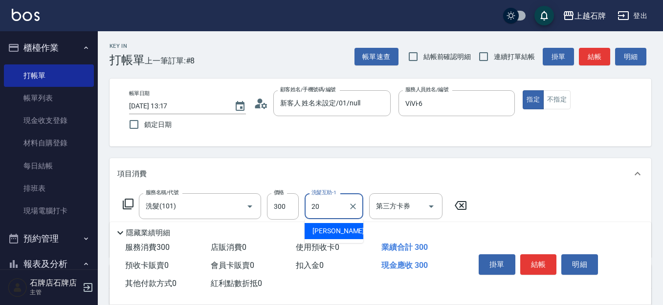
type input "[PERSON_NAME]-20"
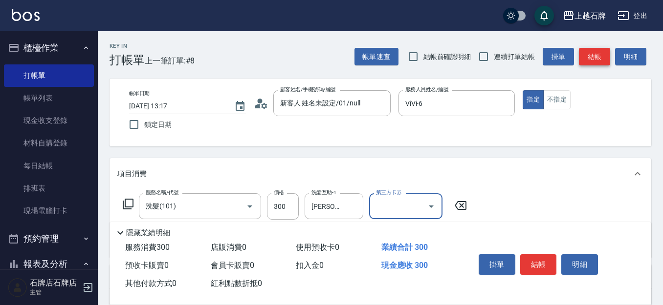
click at [597, 49] on button "結帳" at bounding box center [594, 57] width 31 height 18
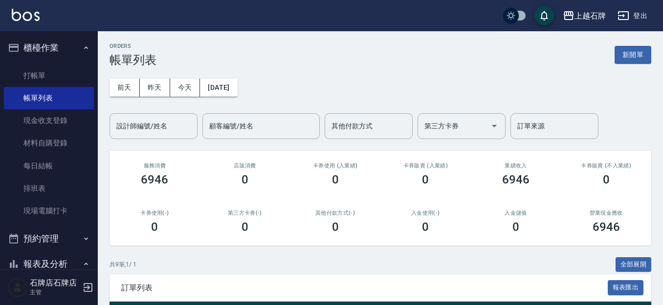
scroll to position [147, 0]
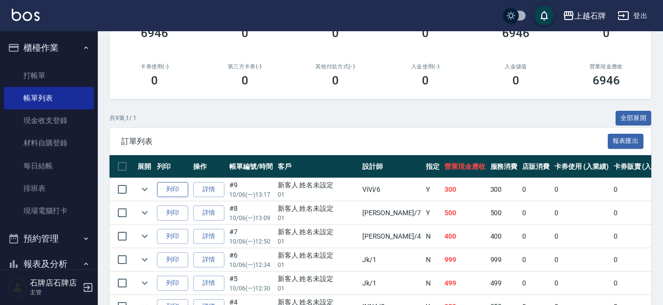
click at [167, 186] on button "列印" at bounding box center [172, 189] width 31 height 15
click at [33, 68] on link "打帳單" at bounding box center [49, 76] width 90 height 22
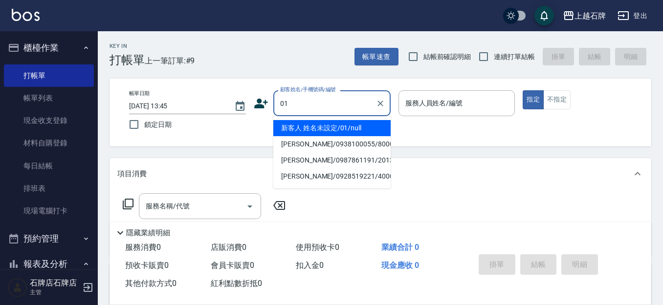
click at [299, 128] on li "新客人 姓名未設定/01/null" at bounding box center [331, 128] width 117 height 16
type input "新客人 姓名未設定/01/null"
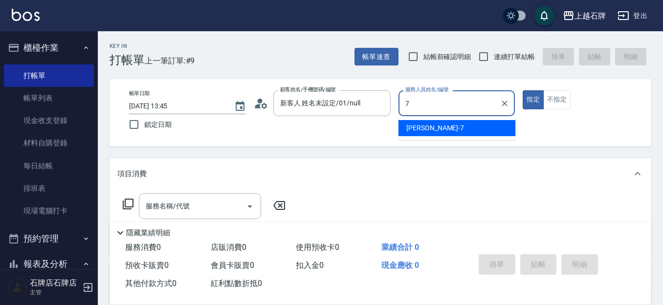
click at [457, 136] on div "[PERSON_NAME] -7" at bounding box center [456, 128] width 117 height 16
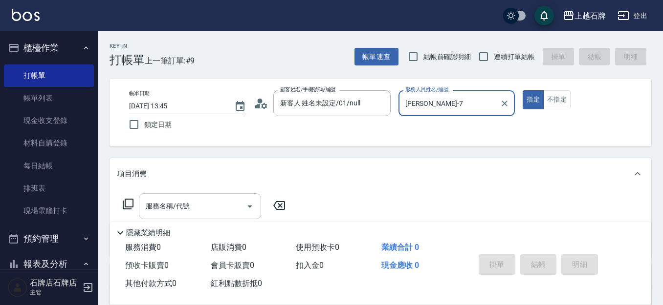
type input "[PERSON_NAME]-7"
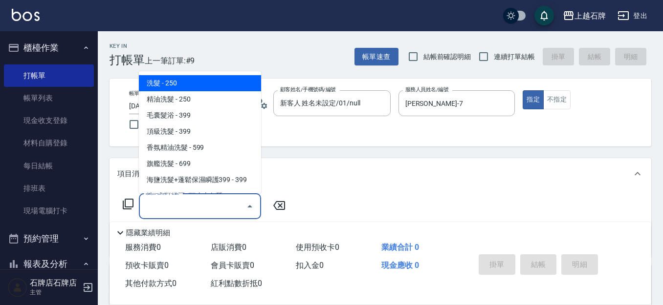
click at [214, 204] on input "服務名稱/代號" at bounding box center [192, 206] width 99 height 17
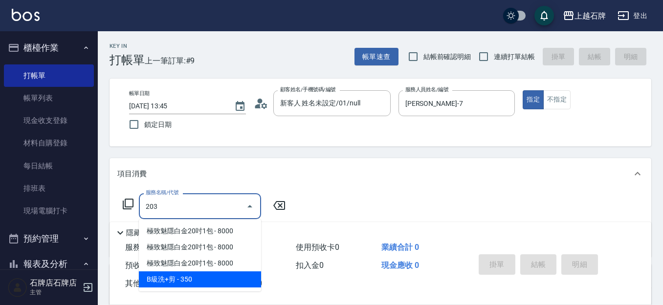
click at [200, 281] on span "B級洗+剪 - 350" at bounding box center [200, 280] width 122 height 16
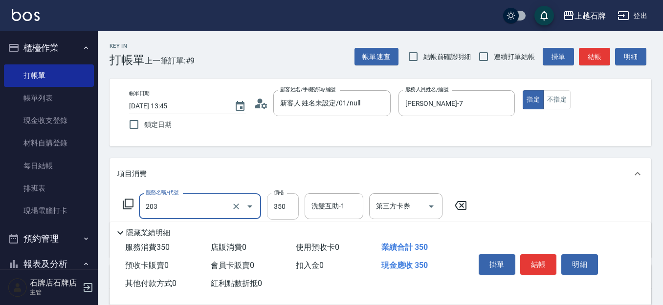
type input "B級洗+剪(203)"
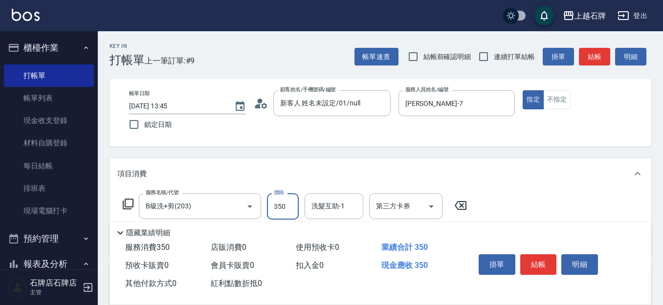
click at [281, 212] on input "350" at bounding box center [283, 207] width 32 height 26
type input "500"
click at [545, 265] on button "結帳" at bounding box center [538, 265] width 37 height 21
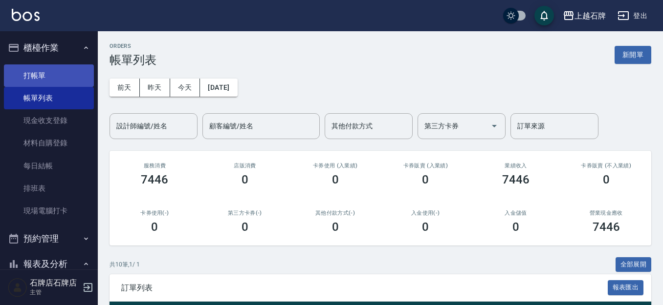
click at [28, 78] on link "打帳單" at bounding box center [49, 76] width 90 height 22
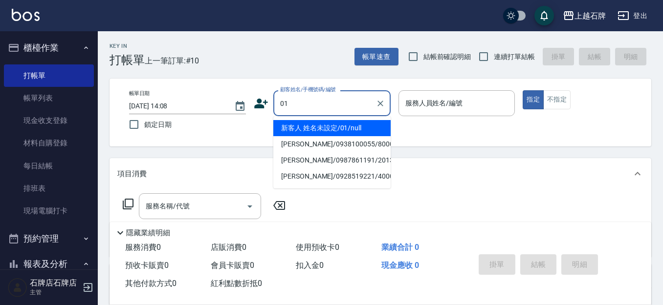
click at [312, 123] on li "新客人 姓名未設定/01/null" at bounding box center [331, 128] width 117 height 16
type input "新客人 姓名未設定/01/null"
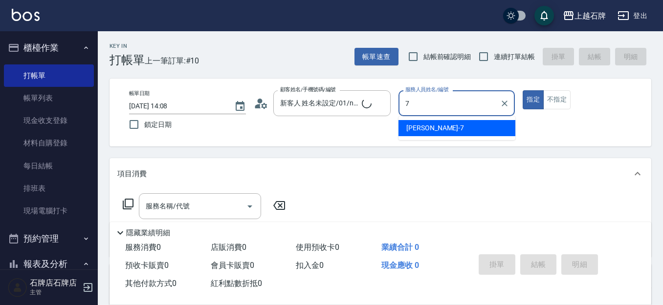
click at [460, 134] on div "[PERSON_NAME] -7" at bounding box center [456, 128] width 117 height 16
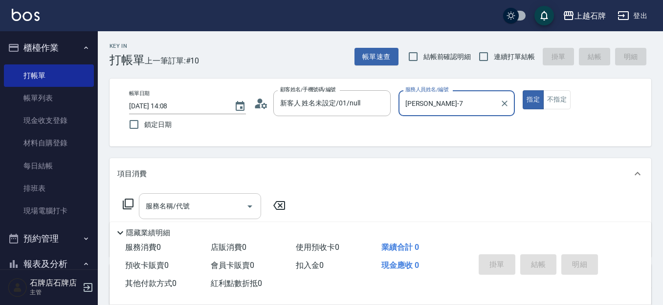
type input "[PERSON_NAME]-7"
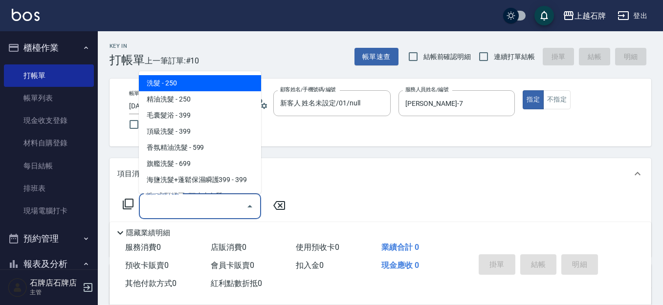
click at [183, 207] on input "服務名稱/代號" at bounding box center [192, 206] width 99 height 17
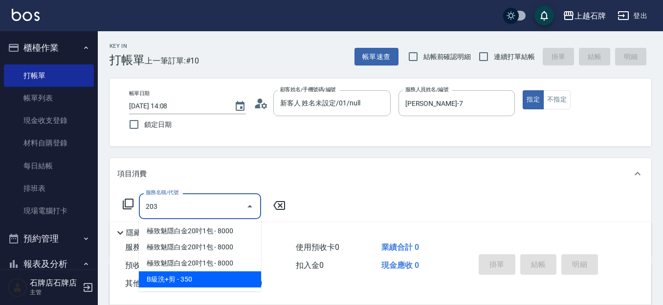
click at [214, 279] on span "B級洗+剪 - 350" at bounding box center [200, 280] width 122 height 16
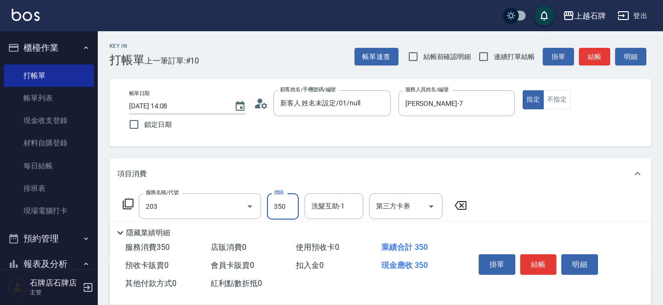
type input "B級洗+剪(203)"
click at [283, 209] on input "350" at bounding box center [283, 207] width 32 height 26
type input "400"
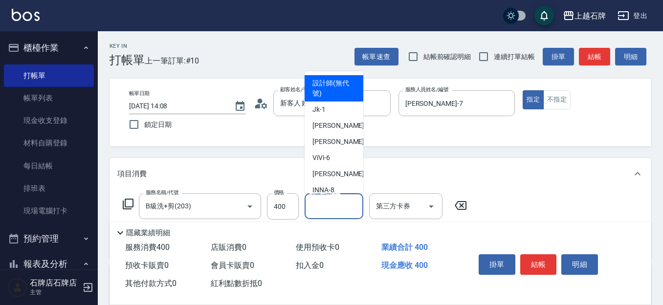
click at [331, 212] on input "洗髮互助-1" at bounding box center [334, 206] width 50 height 17
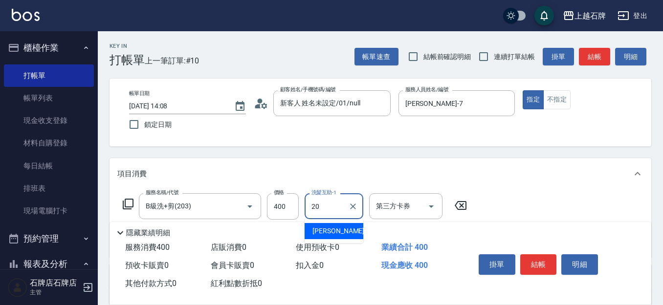
click at [342, 235] on div "[PERSON_NAME] -20" at bounding box center [333, 231] width 59 height 16
type input "[PERSON_NAME]-20"
click at [540, 266] on button "結帳" at bounding box center [538, 265] width 37 height 21
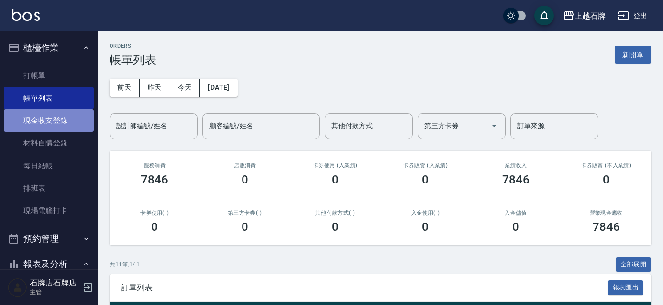
click at [52, 127] on link "現金收支登錄" at bounding box center [49, 120] width 90 height 22
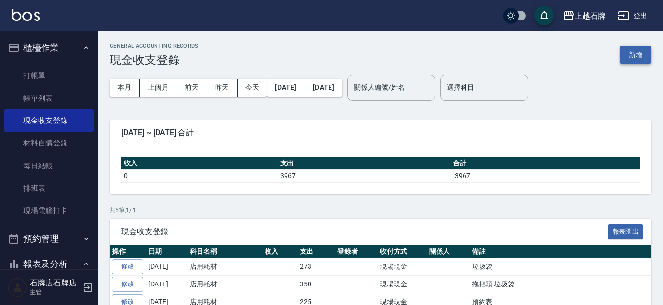
click at [629, 54] on button "新增" at bounding box center [635, 55] width 31 height 18
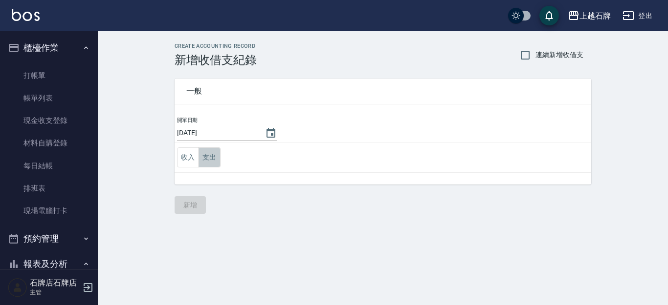
click at [215, 157] on button "支出" at bounding box center [209, 158] width 22 height 20
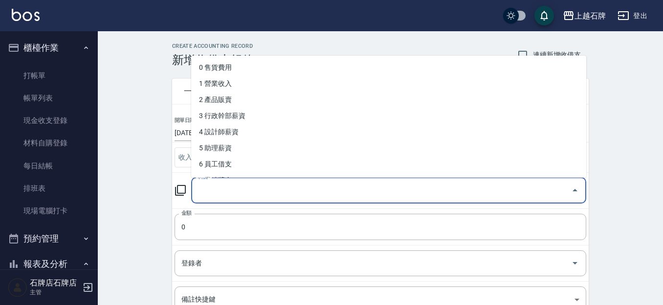
click at [349, 195] on input "科目" at bounding box center [380, 190] width 371 height 17
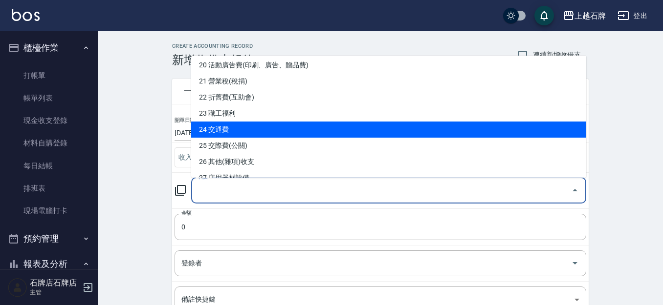
scroll to position [342, 0]
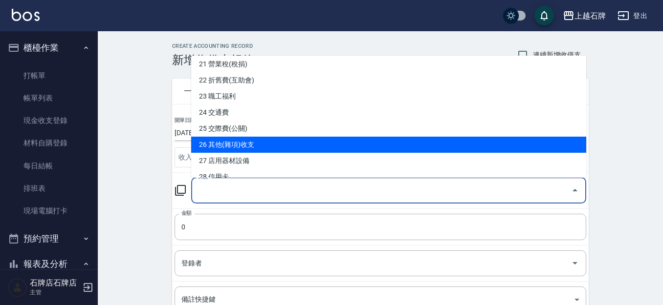
click at [230, 147] on li "26 其他(雜項)收支" at bounding box center [388, 145] width 395 height 16
type input "26 其他(雜項)收支"
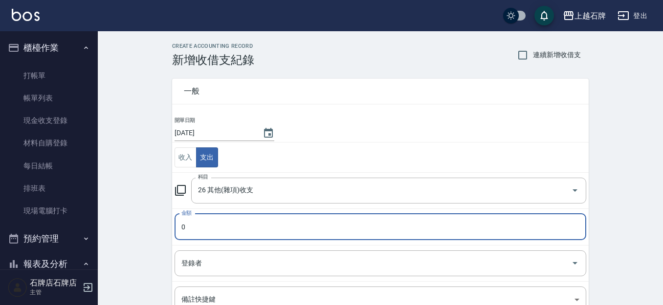
click at [213, 220] on input "0" at bounding box center [380, 227] width 412 height 26
type input "0400"
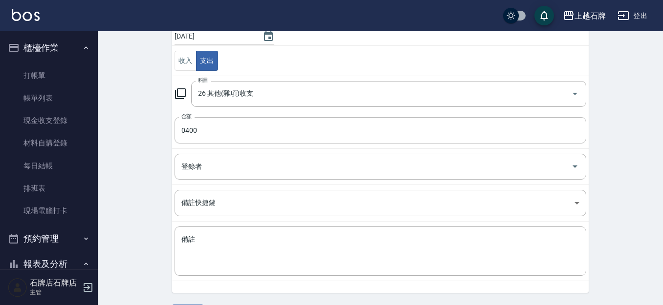
scroll to position [98, 0]
drag, startPoint x: 196, startPoint y: 143, endPoint x: 209, endPoint y: 162, distance: 22.9
click at [206, 161] on tbody "開單日期 [DATE] 收入 支出 科目 26 其他(雜項)收支 科目 金額 0400 金額 登錄者 登錄者 備註快捷鍵 ​ 備註快捷鍵 備註 x 備註" at bounding box center [380, 150] width 416 height 262
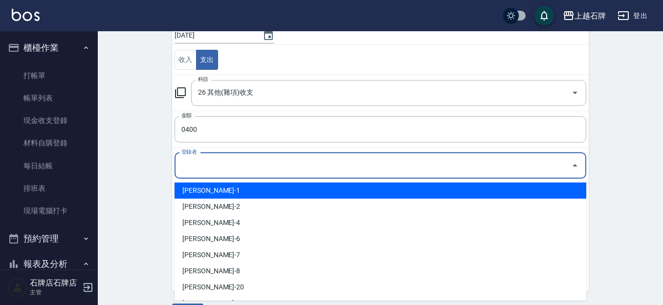
click at [211, 164] on input "登錄者" at bounding box center [373, 165] width 388 height 17
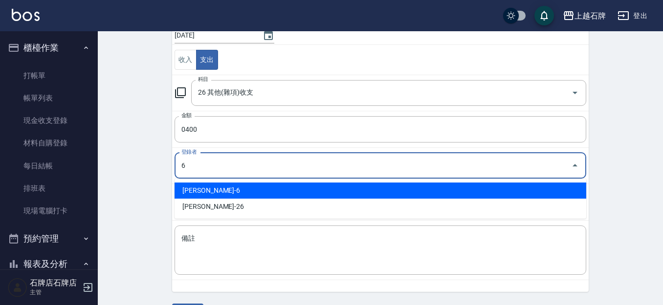
type input "[PERSON_NAME]-6"
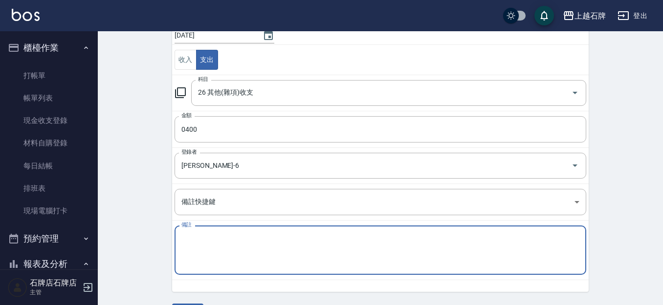
click at [213, 244] on textarea "備註" at bounding box center [380, 250] width 398 height 33
type textarea "中秋"
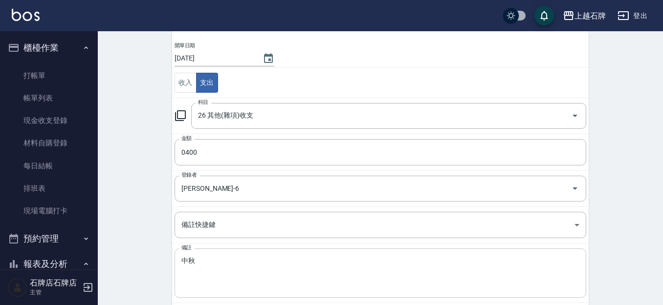
scroll to position [126, 0]
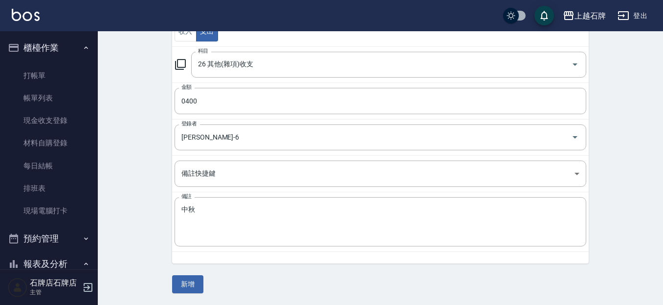
click at [178, 281] on button "新增" at bounding box center [187, 285] width 31 height 18
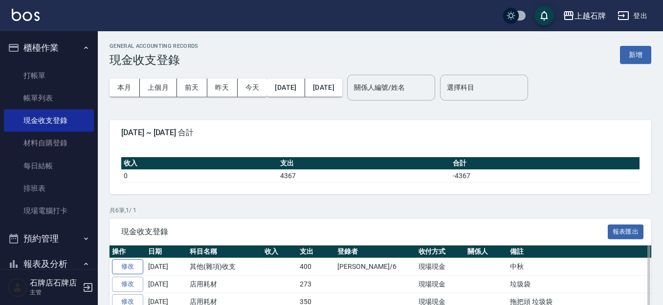
click at [124, 264] on link "修改" at bounding box center [127, 267] width 31 height 15
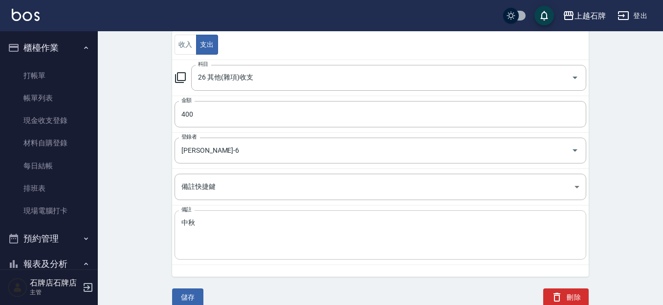
scroll to position [114, 0]
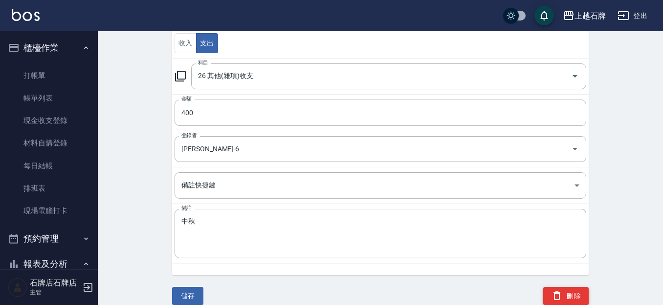
click at [578, 283] on button "刪除" at bounding box center [565, 296] width 45 height 18
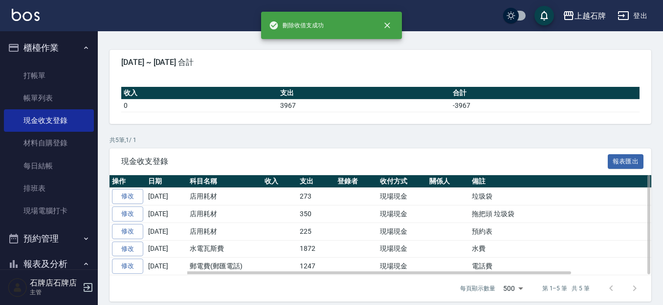
scroll to position [79, 0]
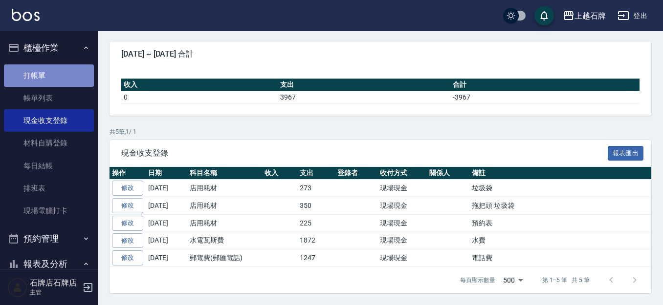
click at [47, 73] on link "打帳單" at bounding box center [49, 76] width 90 height 22
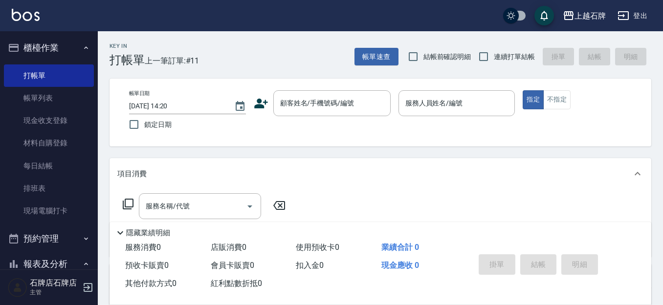
click at [266, 54] on div "Key In 打帳單 上一筆訂單:#11 帳單速查 結帳前確認明細 連續打單結帳 掛單 結帳 明細" at bounding box center [374, 49] width 553 height 36
click at [317, 113] on div "顧客姓名/手機號碼/編號" at bounding box center [331, 103] width 117 height 26
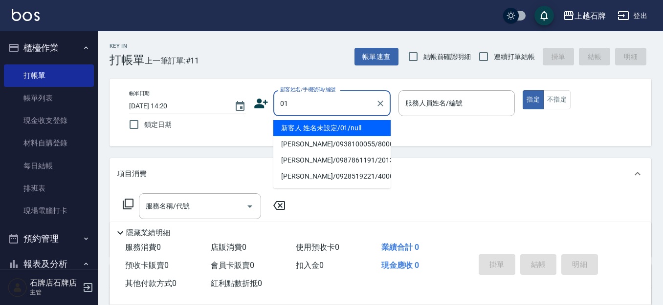
type input "新客人 姓名未設定/01/null"
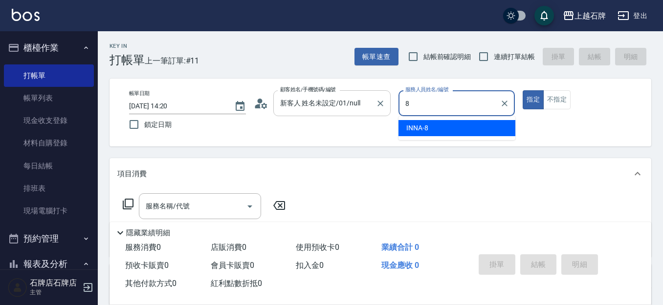
type input "INNA-8"
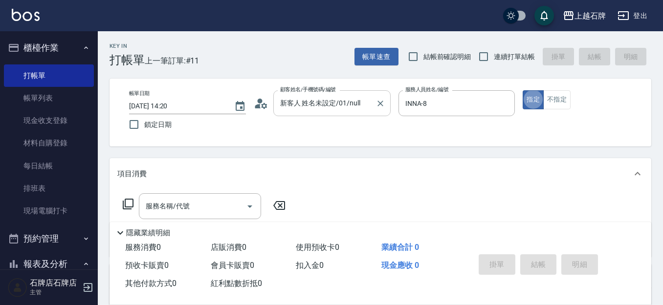
type button "true"
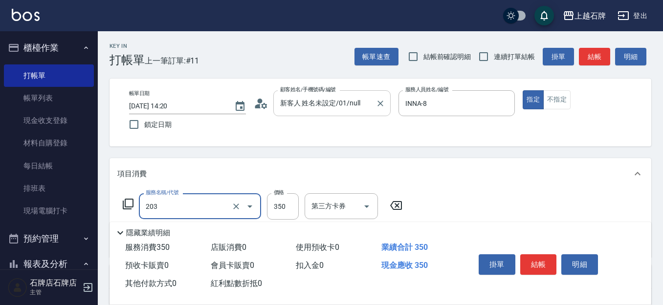
type input "B級洗+剪(203)"
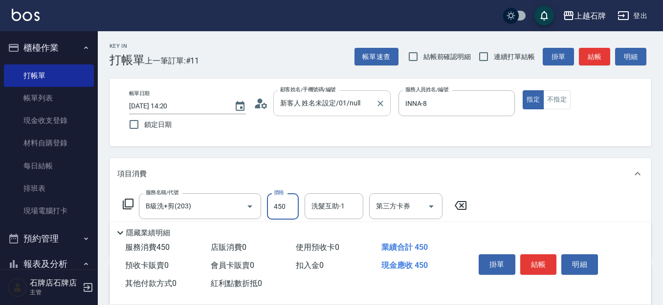
type input "450"
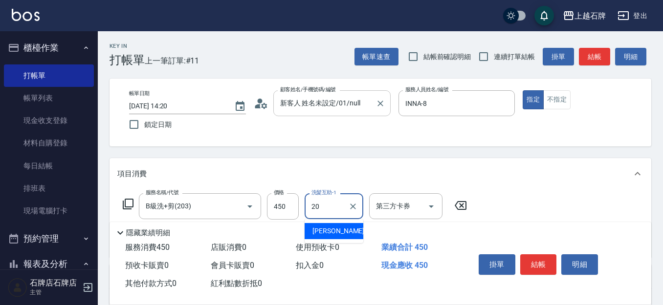
type input "[PERSON_NAME]-20"
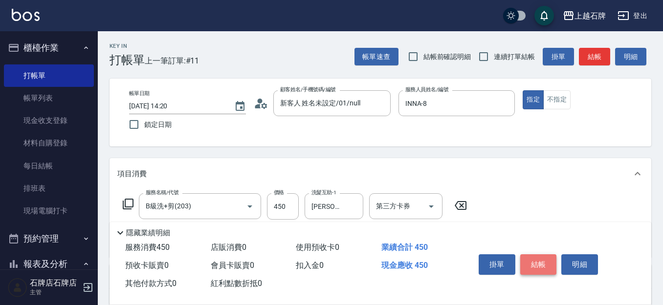
click at [539, 257] on button "結帳" at bounding box center [538, 265] width 37 height 21
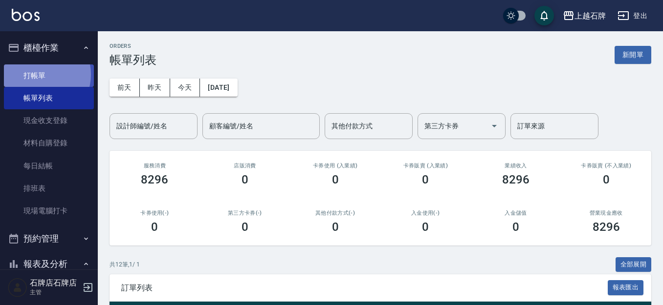
click at [38, 74] on link "打帳單" at bounding box center [49, 76] width 90 height 22
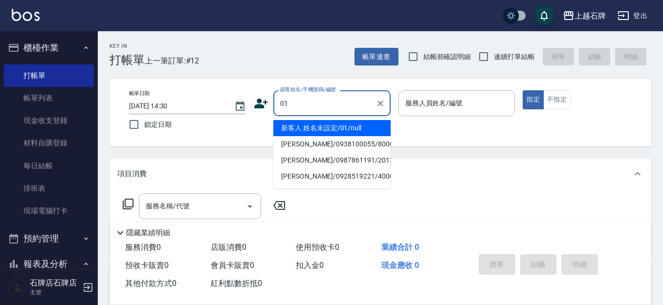
type input "新客人 姓名未設定/01/null"
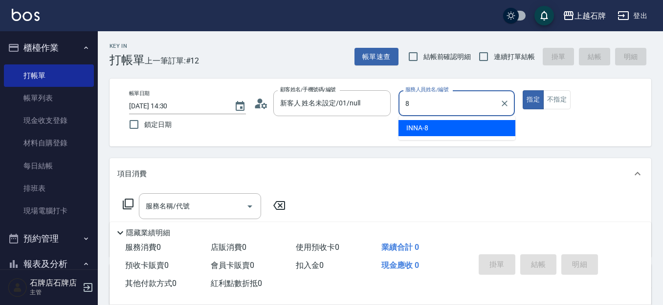
type input "INNA-8"
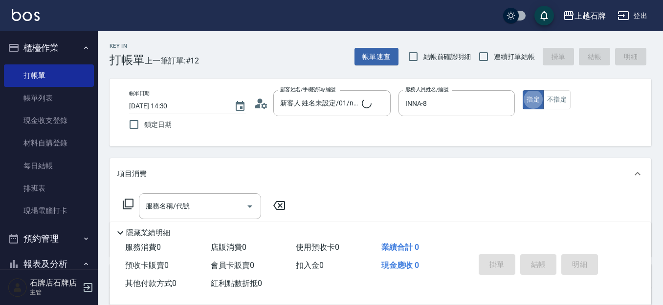
type button "true"
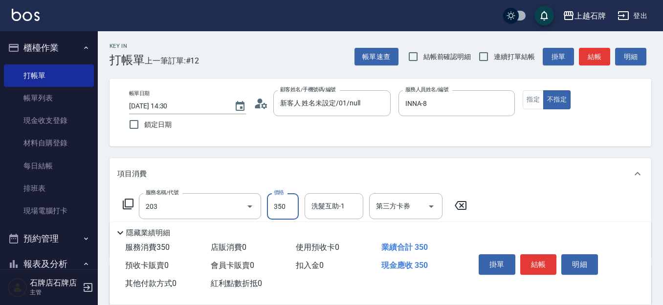
type input "B級洗+剪(203)"
type input "499"
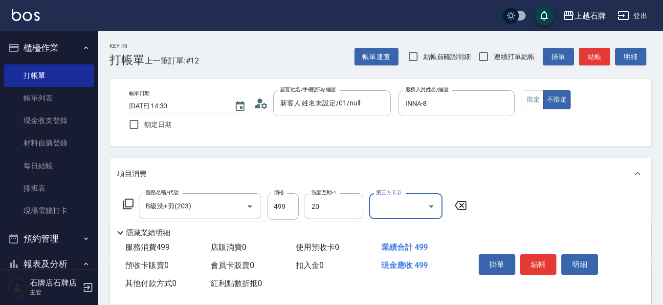
type input "[PERSON_NAME]-20"
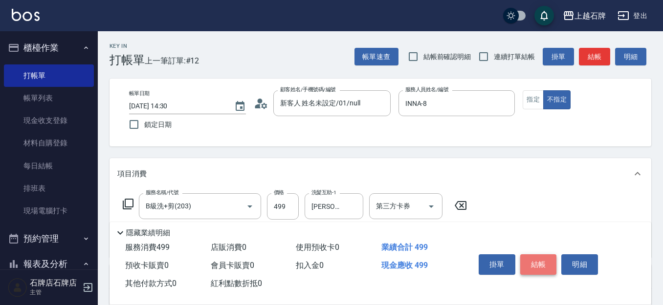
click at [551, 258] on button "結帳" at bounding box center [538, 265] width 37 height 21
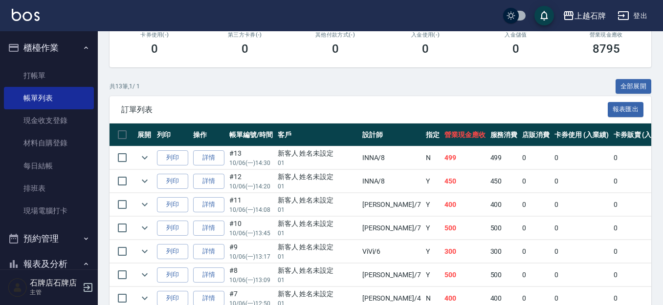
scroll to position [195, 0]
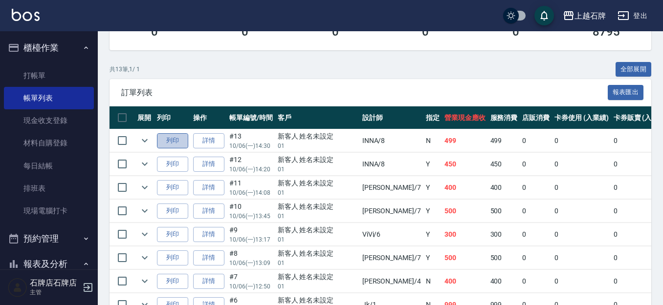
click at [177, 140] on button "列印" at bounding box center [172, 140] width 31 height 15
click at [161, 168] on button "列印" at bounding box center [172, 164] width 31 height 15
